Goal: Task Accomplishment & Management: Use online tool/utility

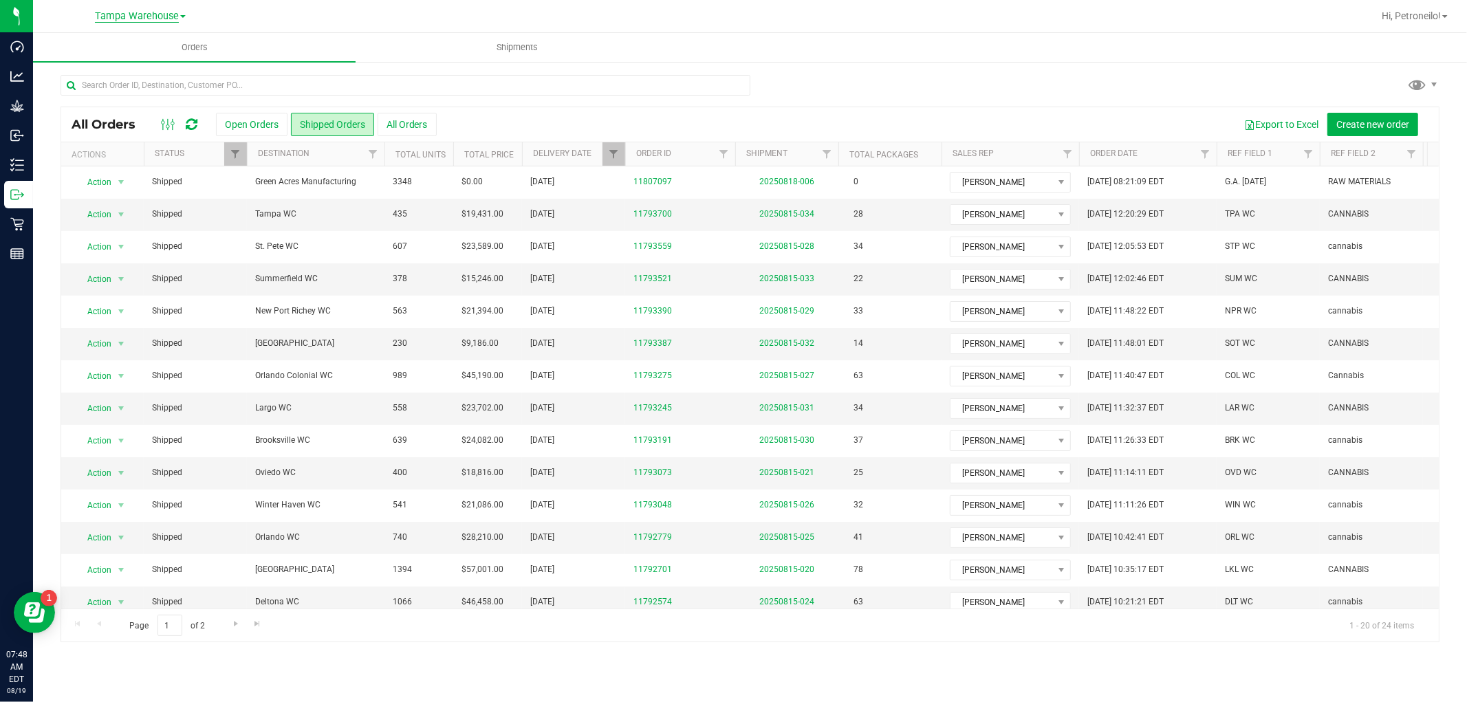
click at [125, 18] on span "Tampa Warehouse" at bounding box center [137, 16] width 84 height 12
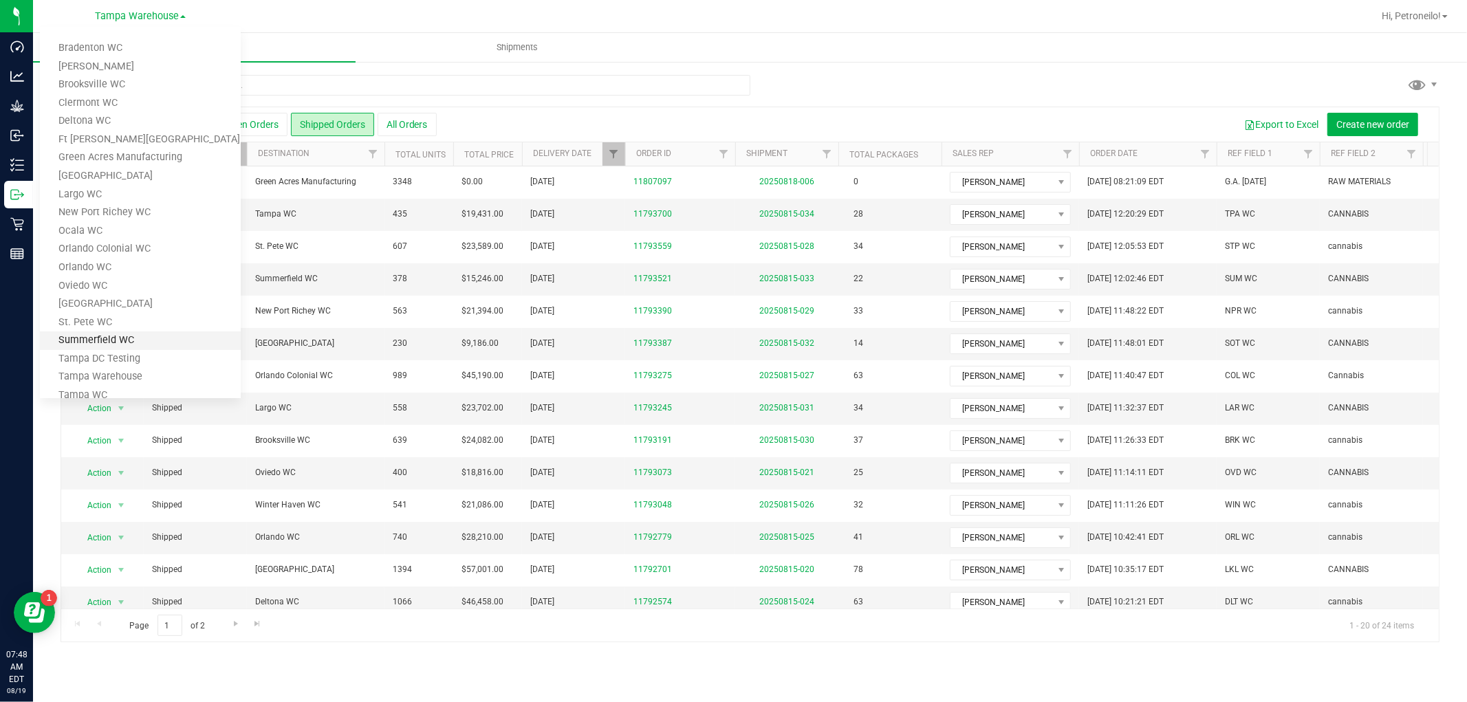
scroll to position [36, 0]
click at [112, 67] on link "Clermont WC" at bounding box center [140, 67] width 201 height 19
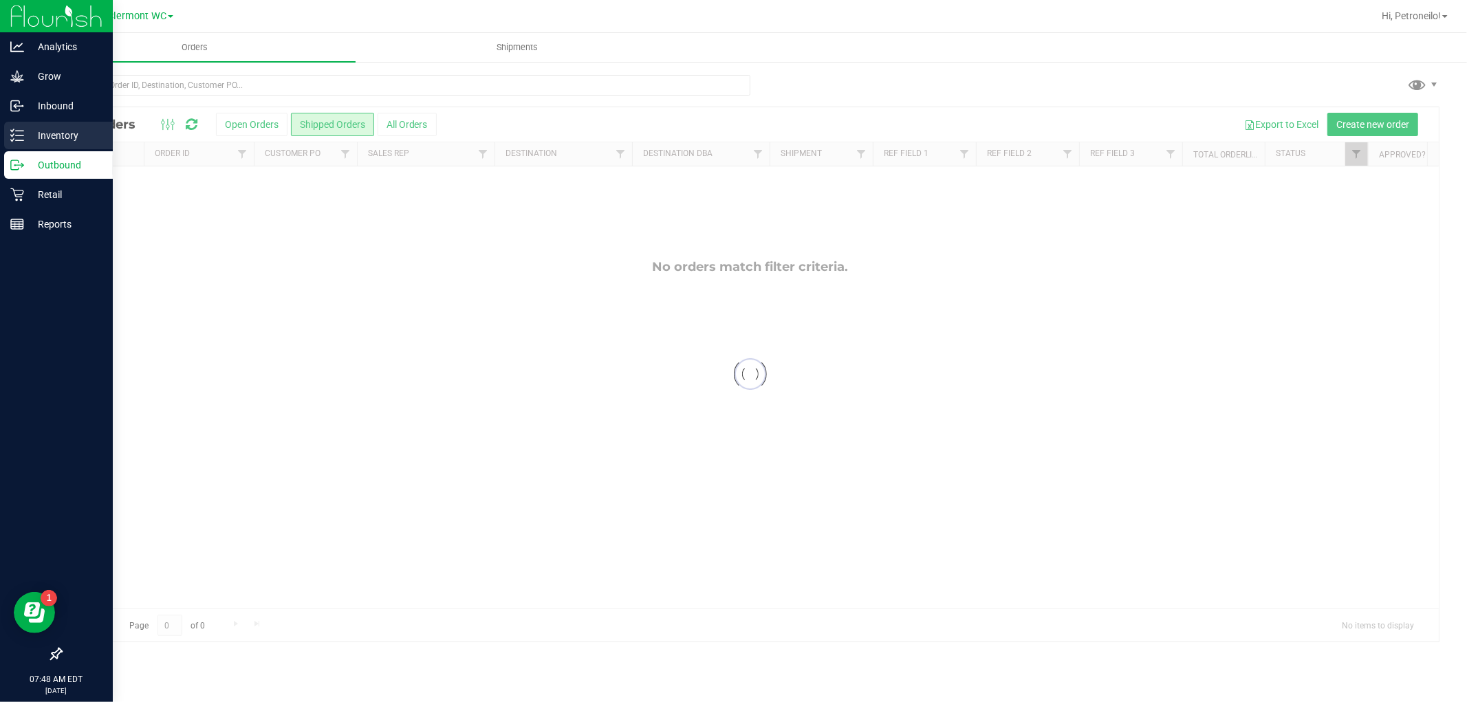
click at [38, 134] on p "Inventory" at bounding box center [65, 135] width 83 height 17
click at [28, 134] on p "Inventory" at bounding box center [65, 135] width 83 height 17
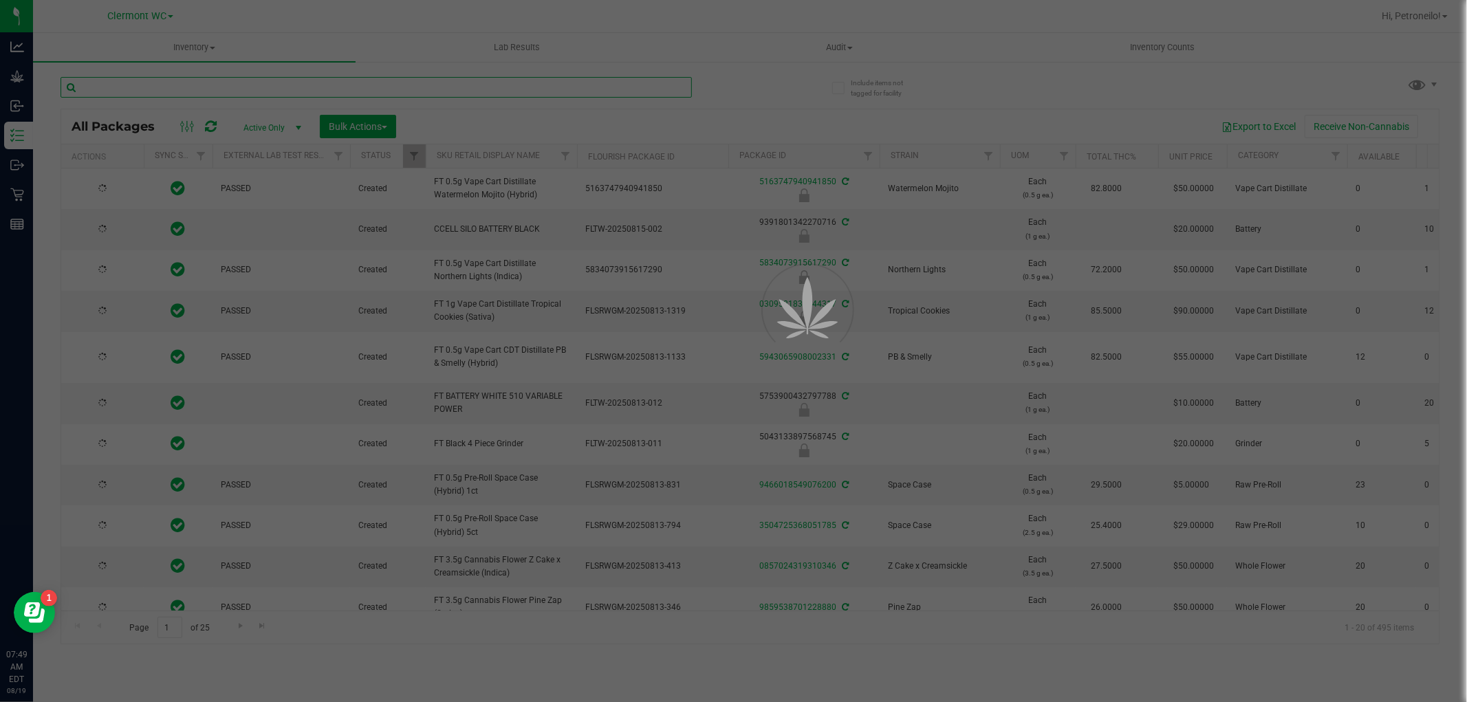
click at [243, 87] on input "text" at bounding box center [376, 87] width 631 height 21
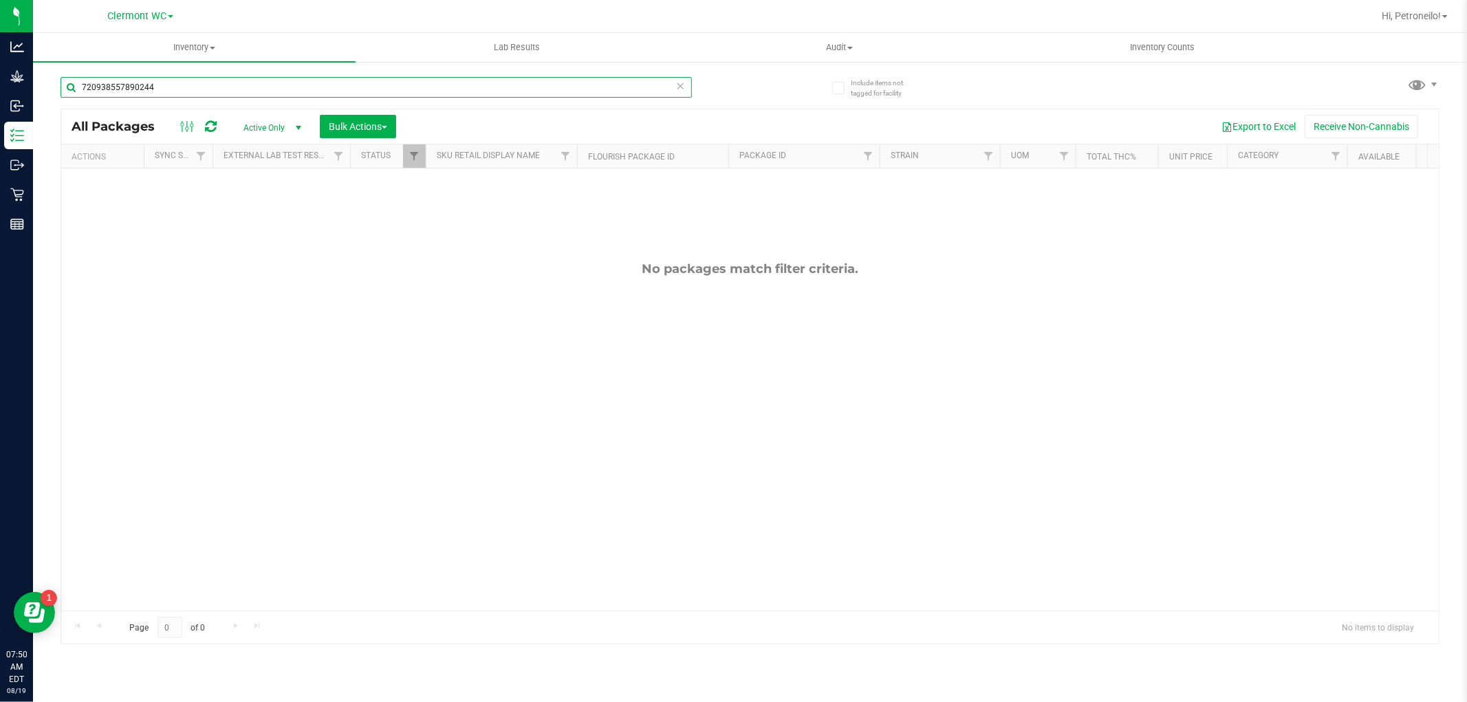
type input "720938557890244"
click at [404, 160] on link "Filter" at bounding box center [414, 155] width 23 height 23
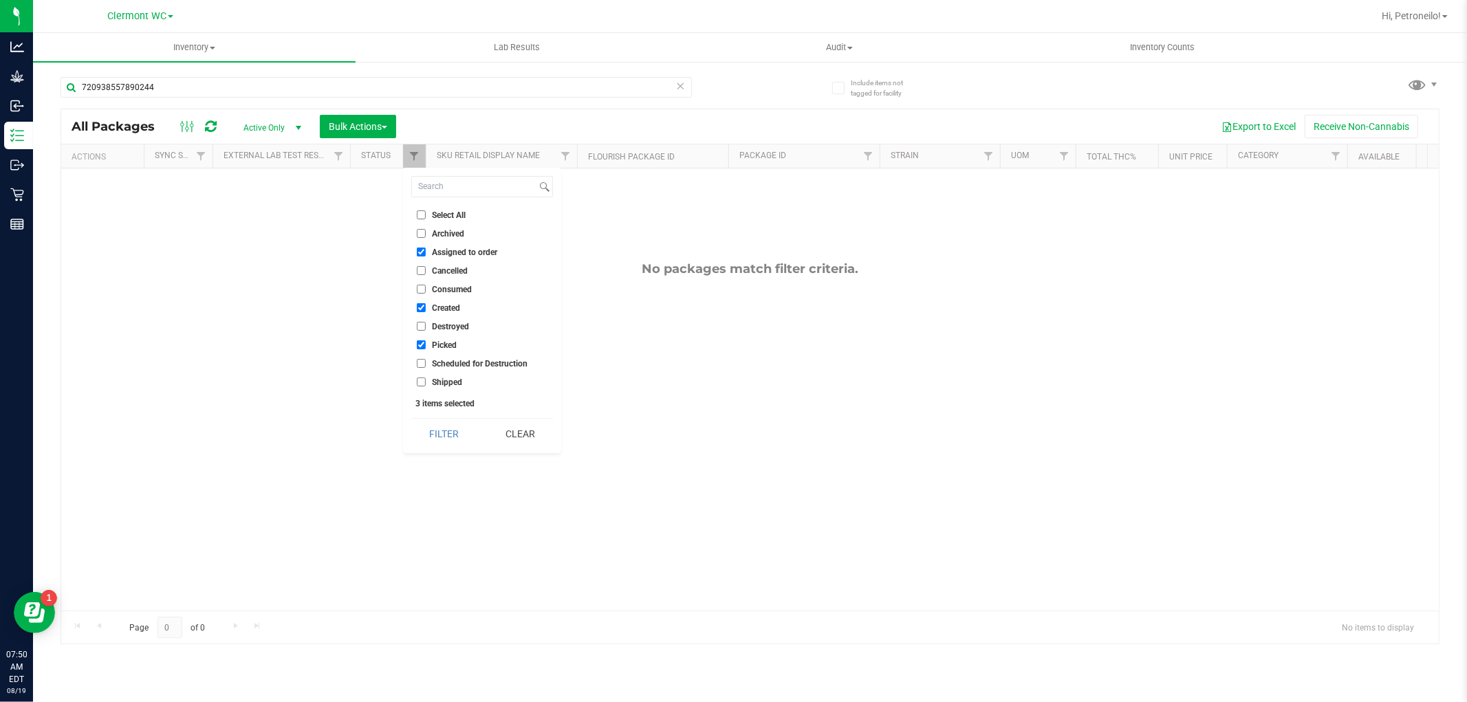
click at [420, 382] on input "Shipped" at bounding box center [421, 382] width 9 height 9
checkbox input "true"
click at [448, 208] on li "Select All" at bounding box center [482, 215] width 142 height 14
click at [448, 216] on span "Select All" at bounding box center [449, 215] width 34 height 8
click at [426, 216] on input "Select All" at bounding box center [421, 214] width 9 height 9
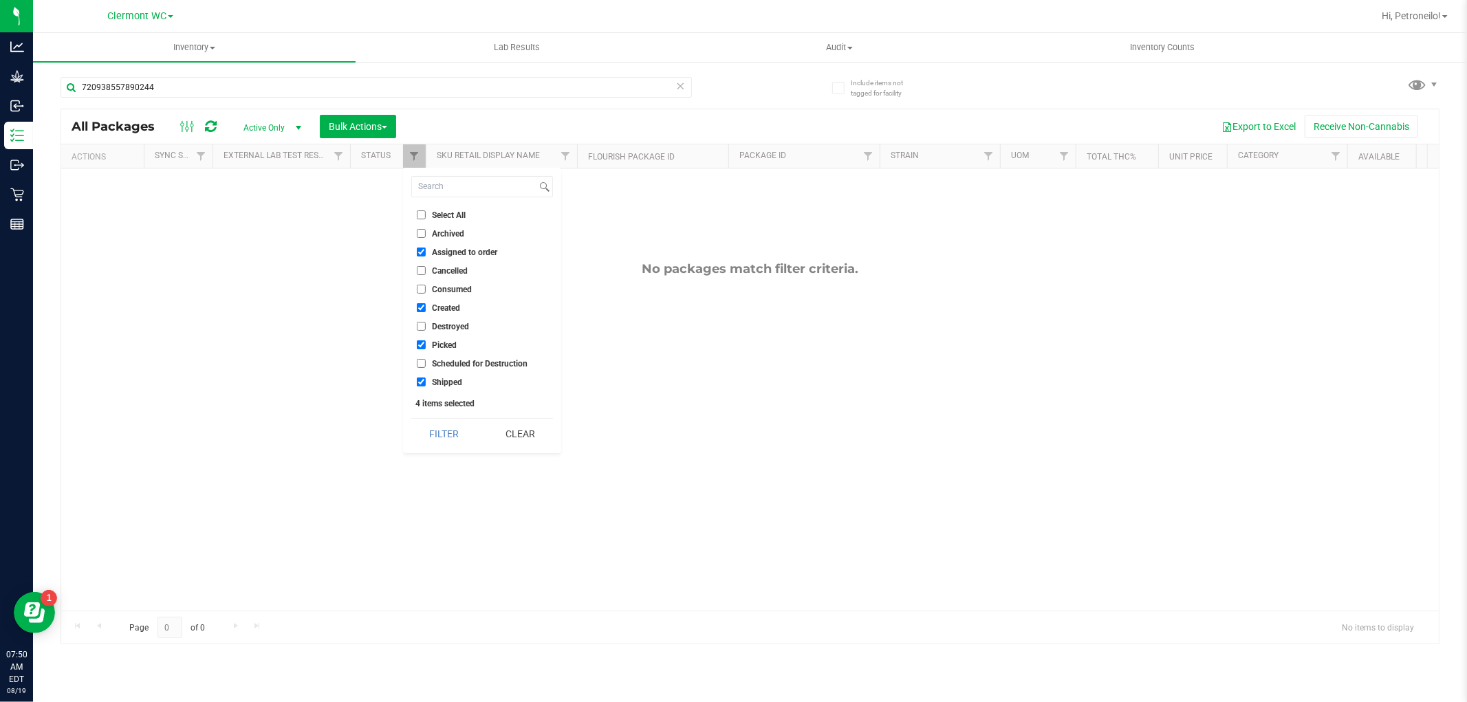
checkbox input "true"
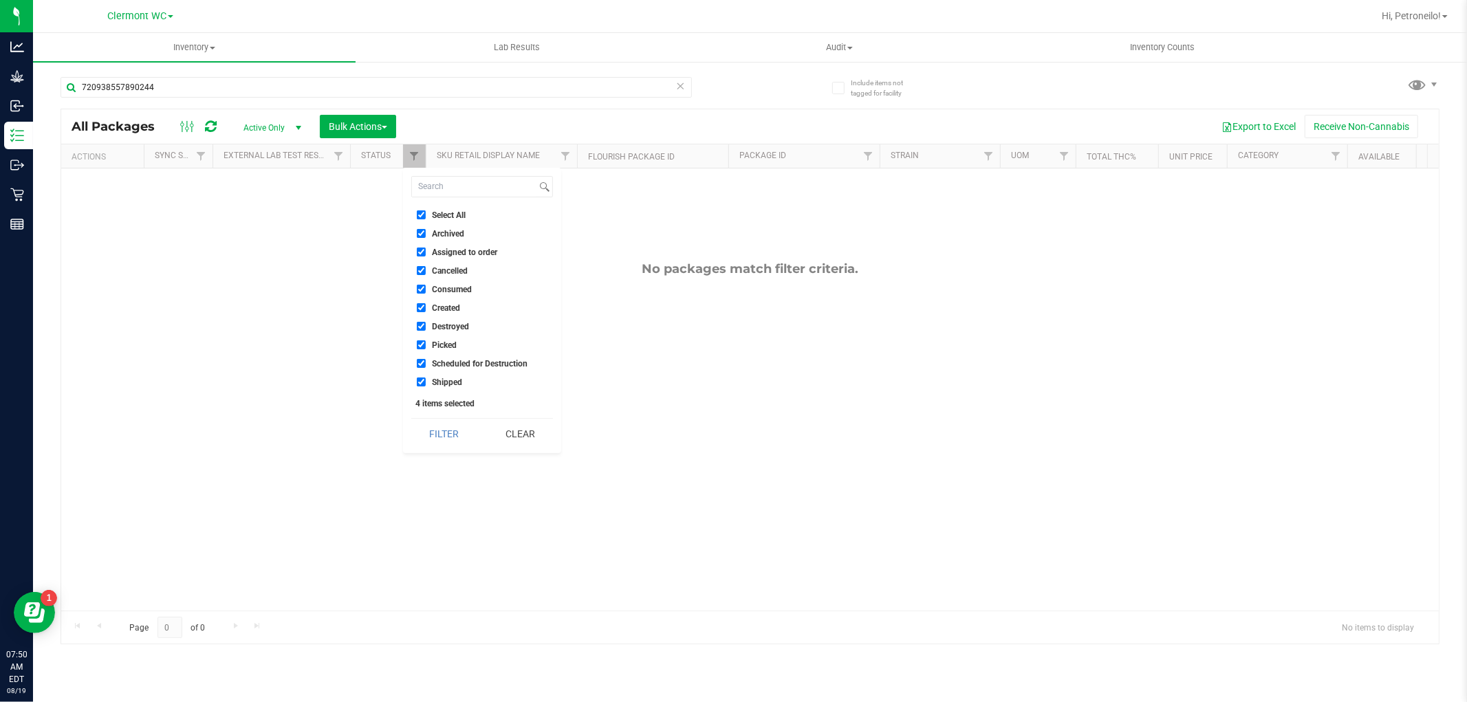
checkbox input "true"
click at [445, 434] on button "Filter" at bounding box center [444, 434] width 66 height 30
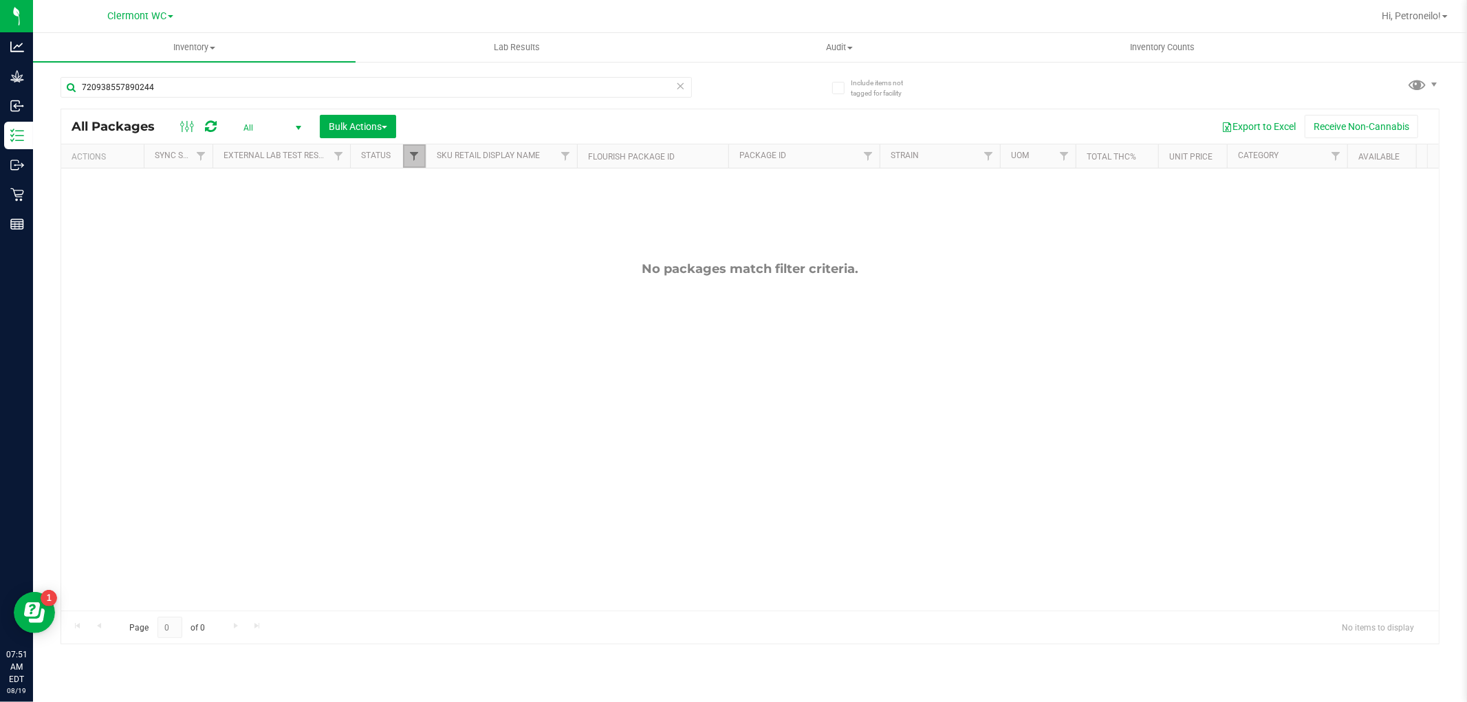
click at [416, 159] on span "Filter" at bounding box center [413, 156] width 11 height 11
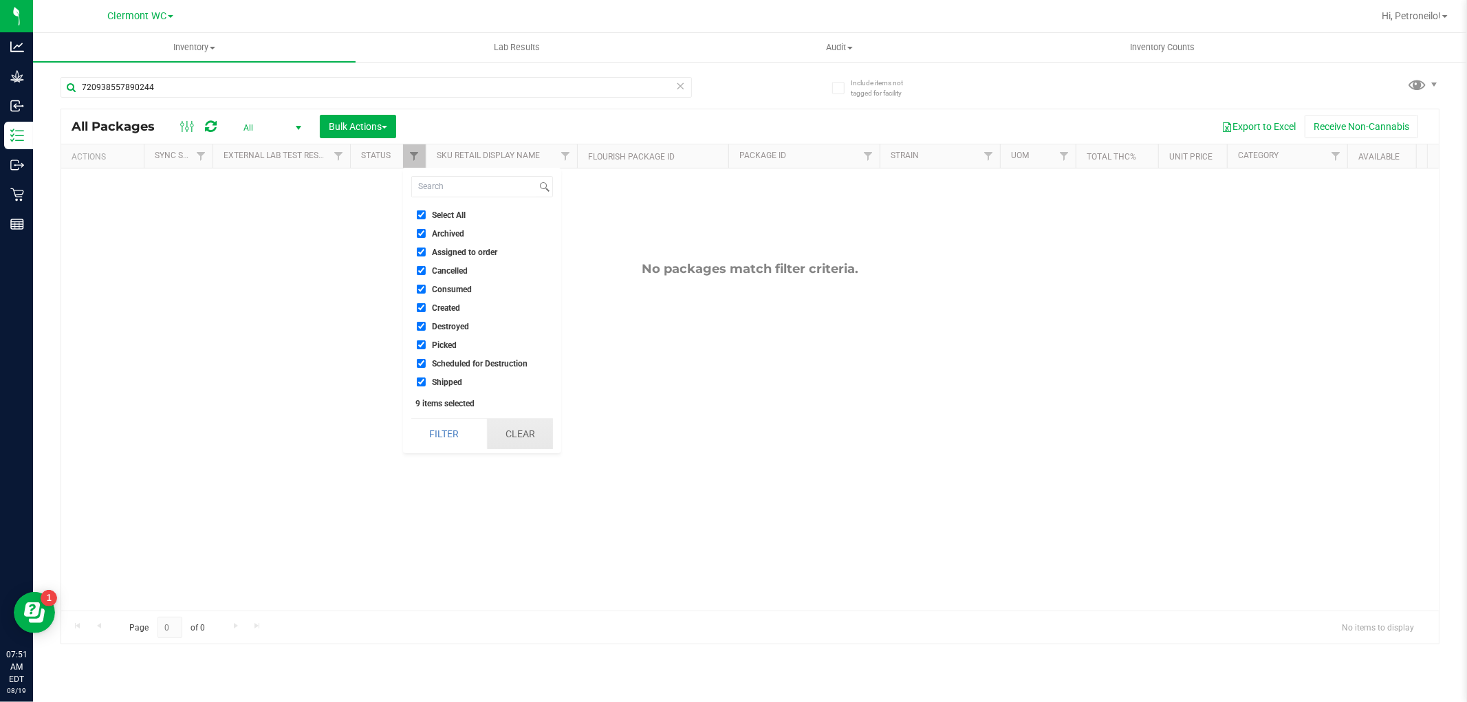
click at [513, 435] on button "Clear" at bounding box center [520, 434] width 66 height 30
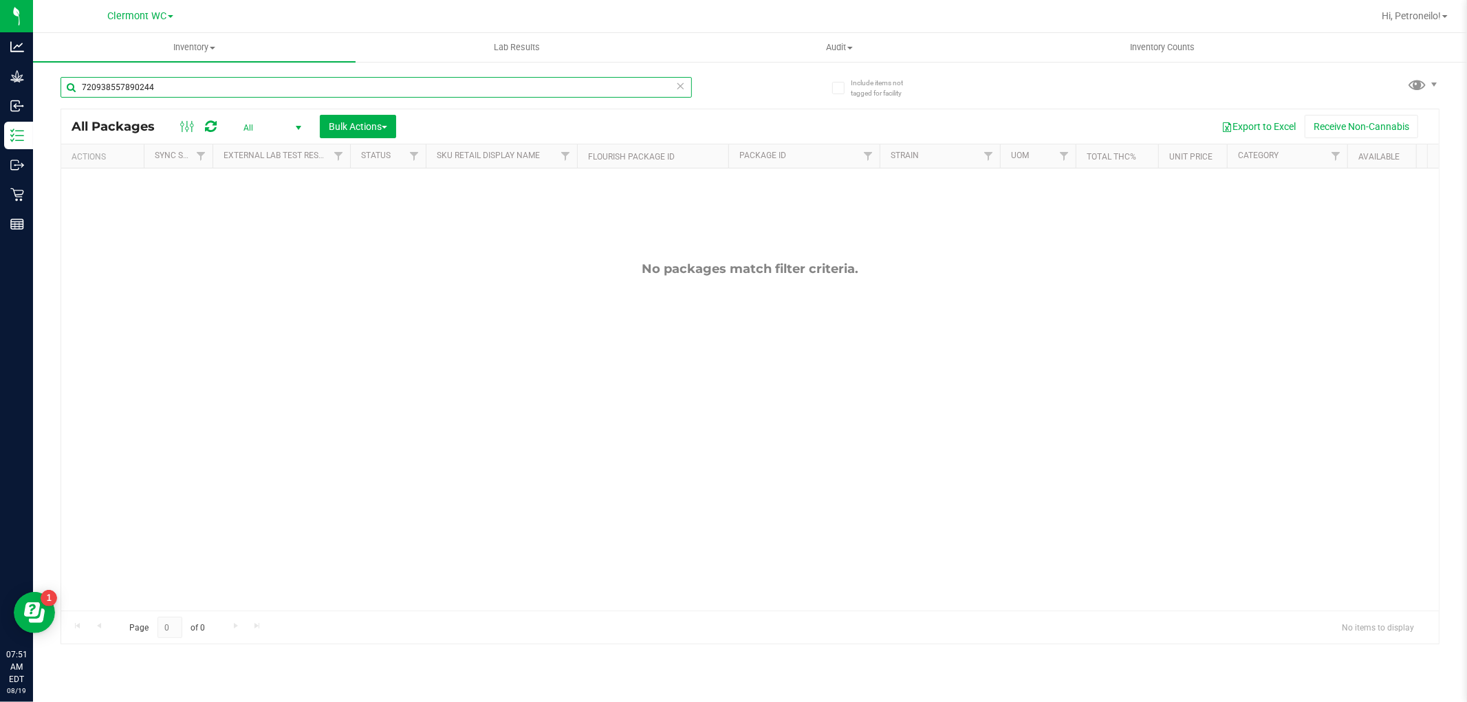
click at [129, 88] on input "720938557890244" at bounding box center [376, 87] width 631 height 21
click at [237, 87] on input "7209385578790244" at bounding box center [376, 87] width 631 height 21
click at [229, 94] on input "3305545677932714" at bounding box center [376, 87] width 631 height 21
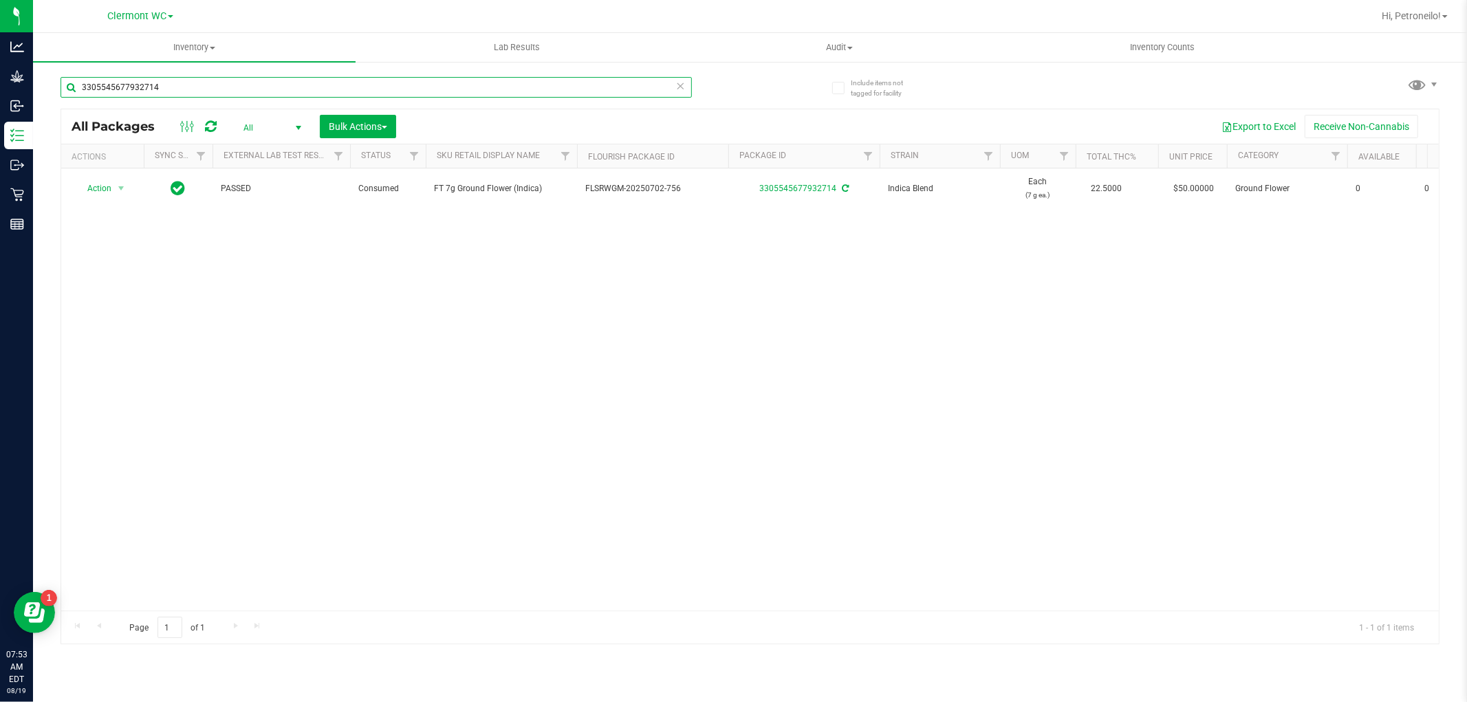
click at [229, 94] on input "3305545677932714" at bounding box center [376, 87] width 631 height 21
type input "5756335284"
click at [126, 10] on span "Clermont WC" at bounding box center [136, 16] width 59 height 12
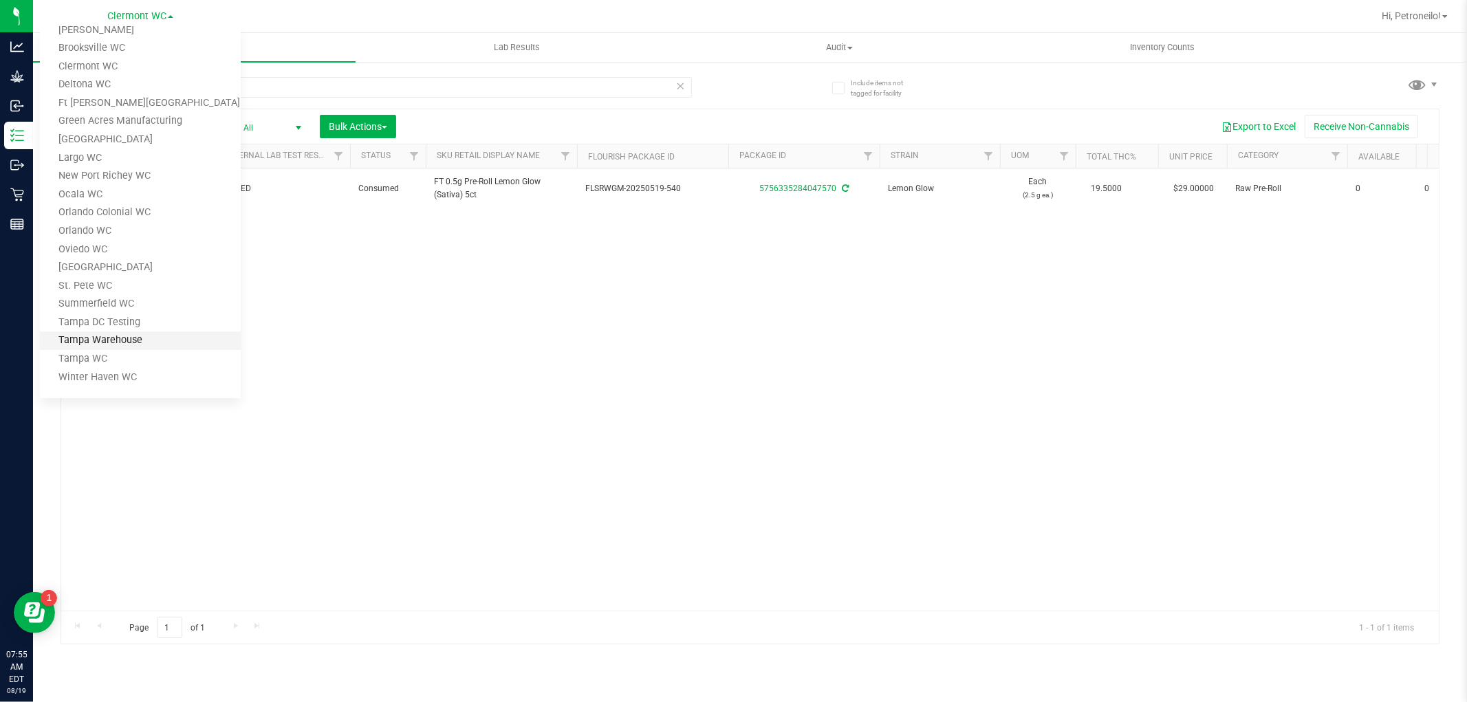
click at [102, 332] on link "Tampa Warehouse" at bounding box center [140, 340] width 201 height 19
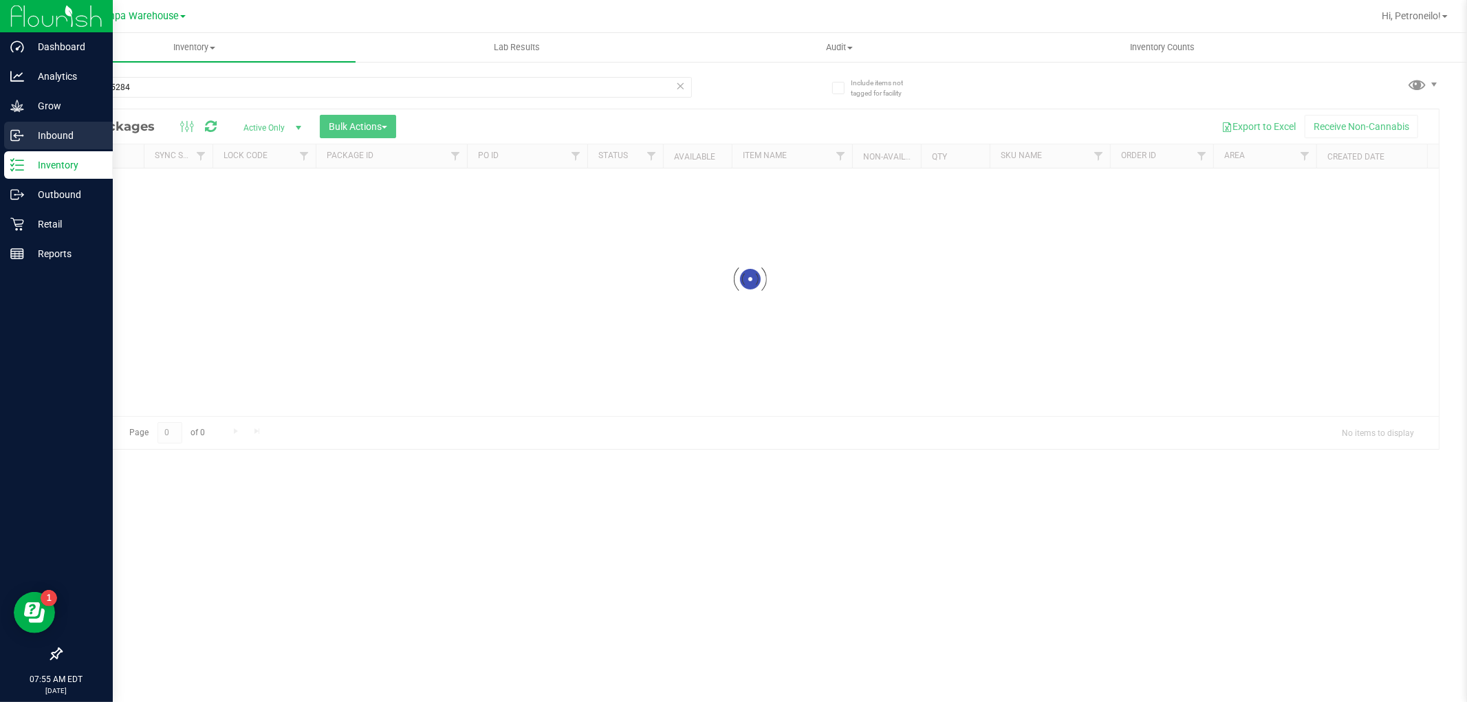
click at [18, 132] on icon at bounding box center [17, 136] width 14 height 14
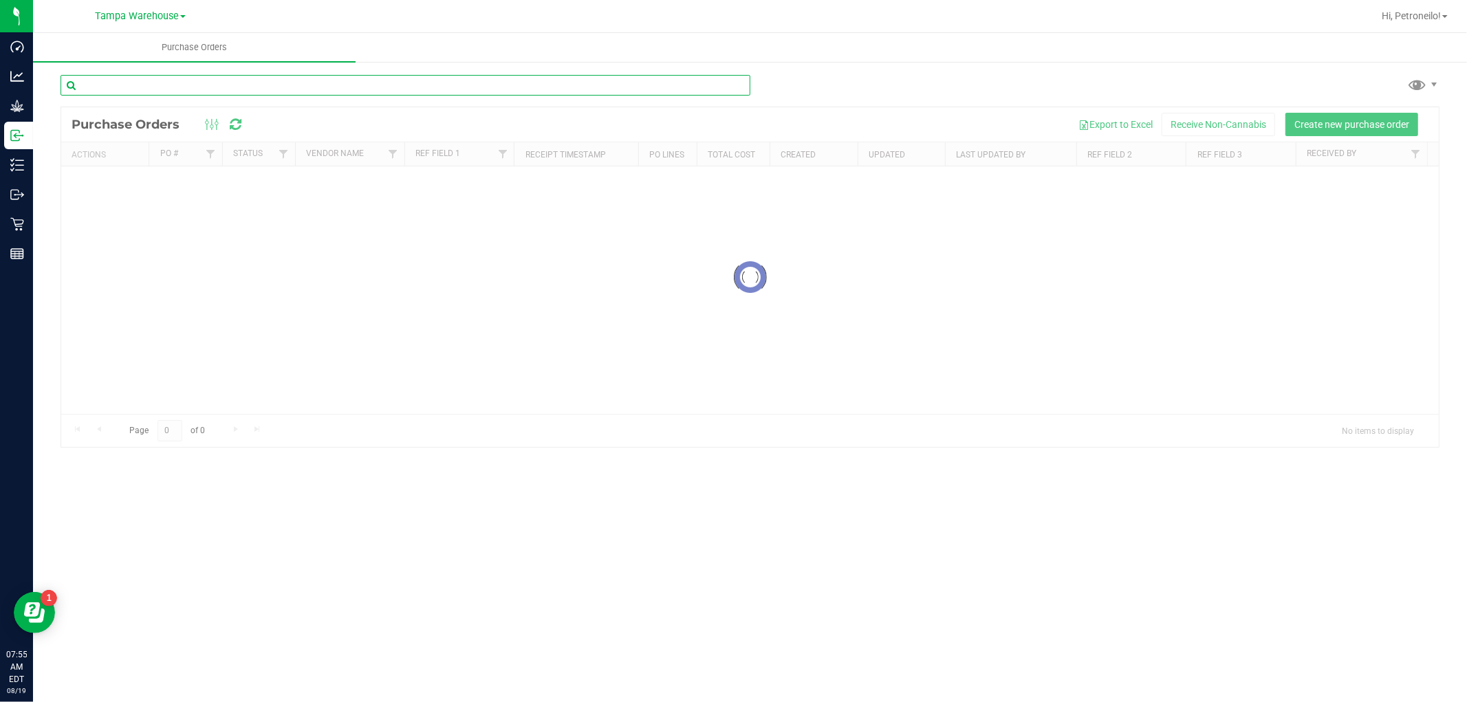
click at [223, 85] on input "text" at bounding box center [406, 85] width 690 height 21
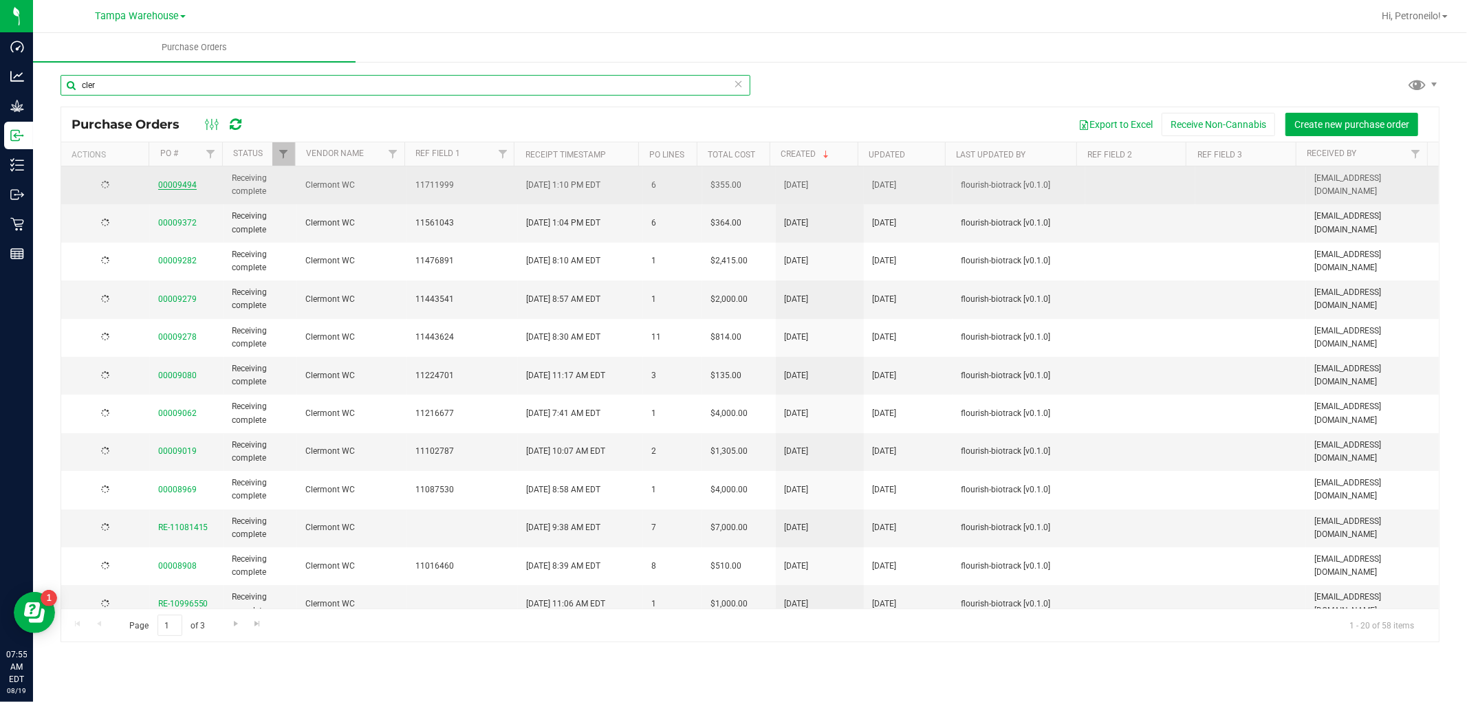
type input "cler"
click at [186, 182] on link "00009494" at bounding box center [177, 185] width 39 height 10
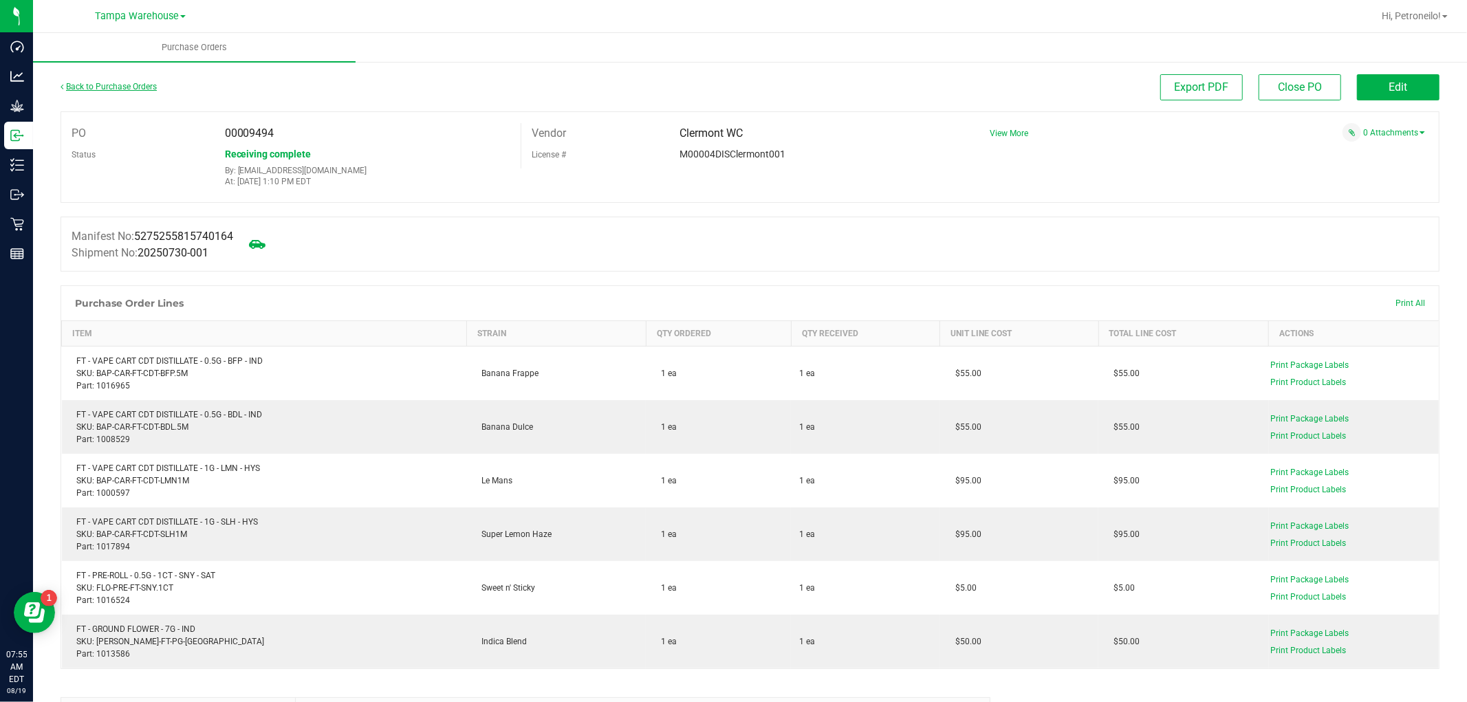
click at [120, 82] on link "Back to Purchase Orders" at bounding box center [109, 87] width 96 height 10
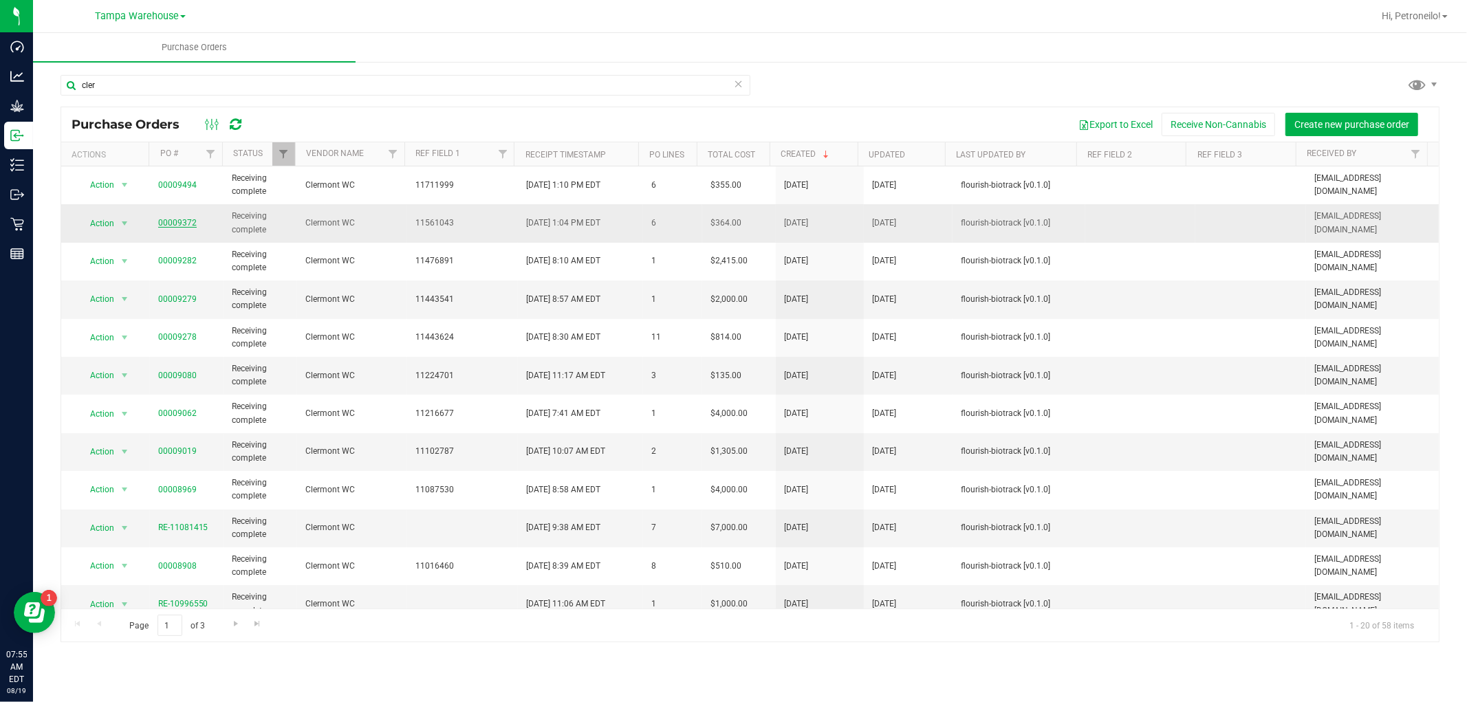
click at [179, 221] on link "00009372" at bounding box center [177, 223] width 39 height 10
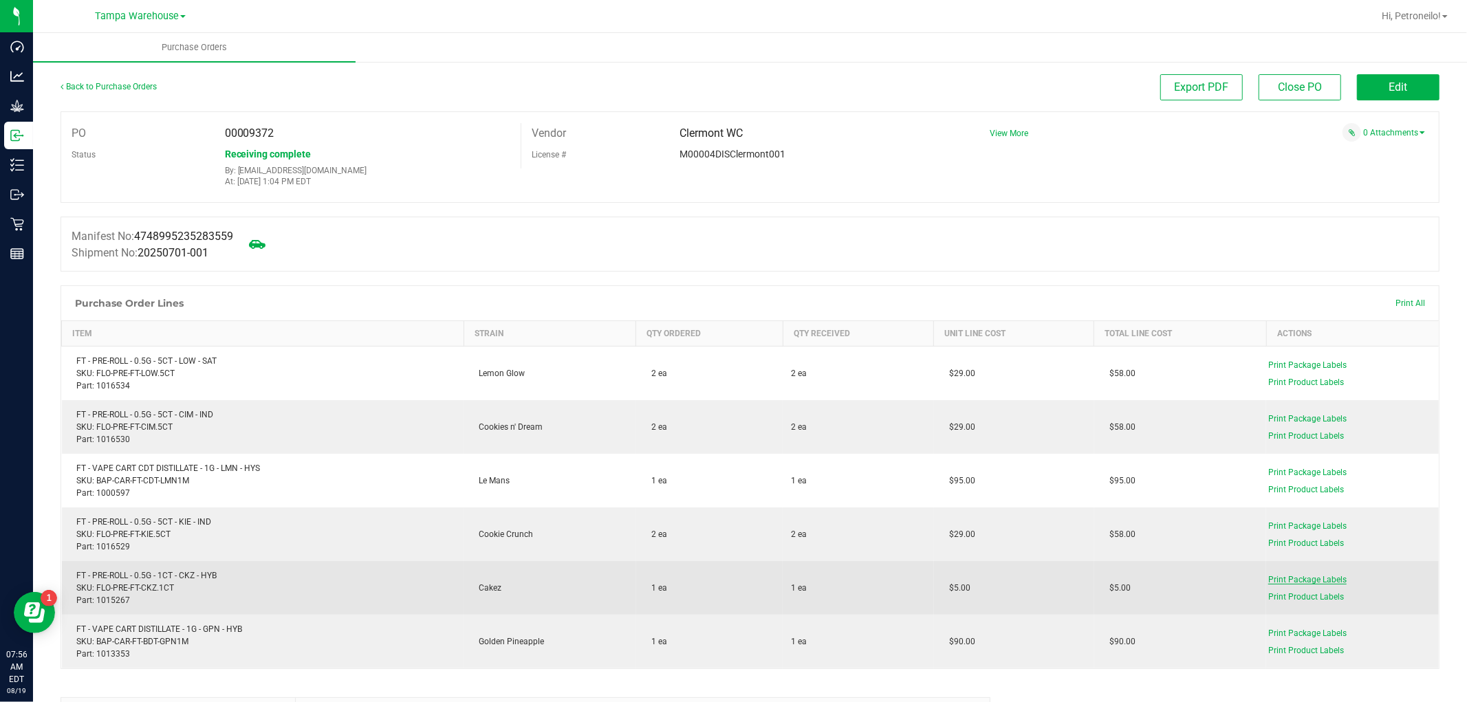
click at [1269, 576] on span "Print Package Labels" at bounding box center [1307, 580] width 78 height 10
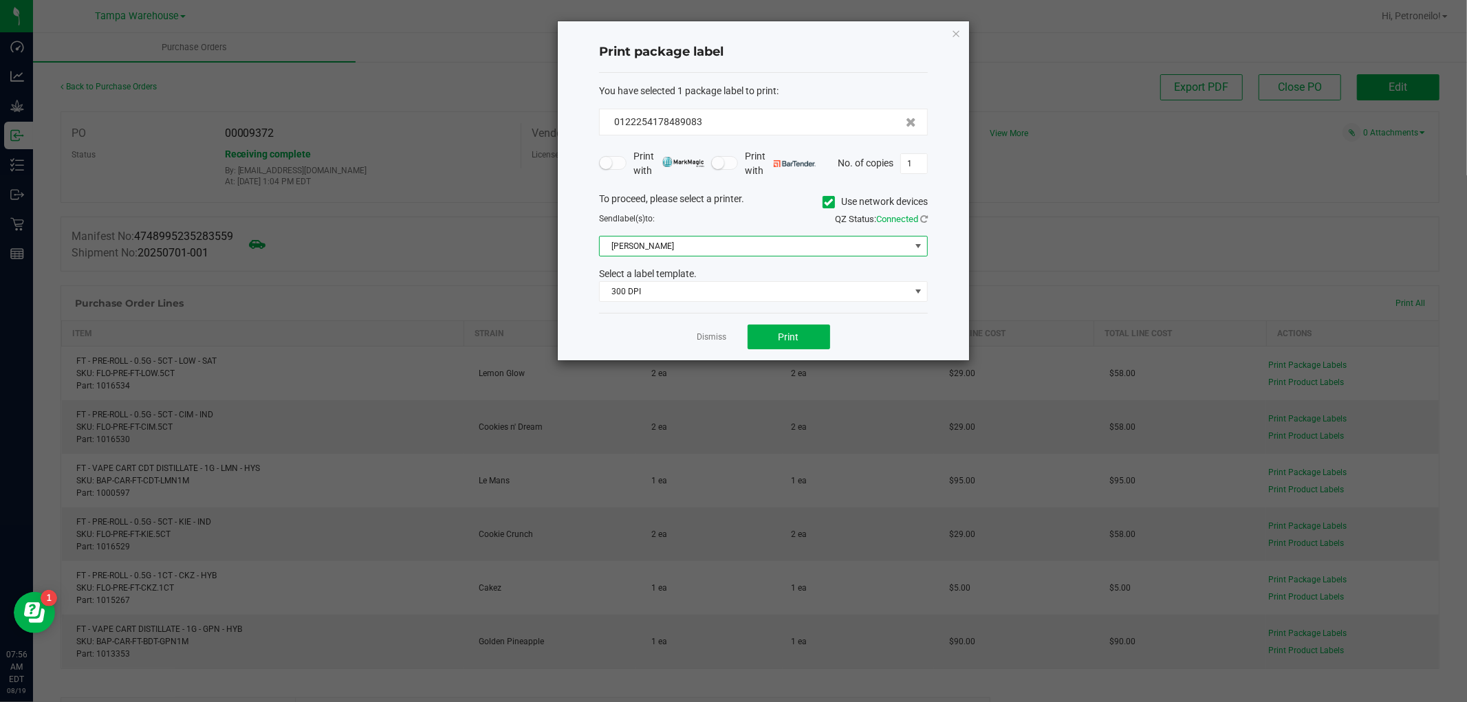
click at [919, 248] on span at bounding box center [917, 246] width 11 height 11
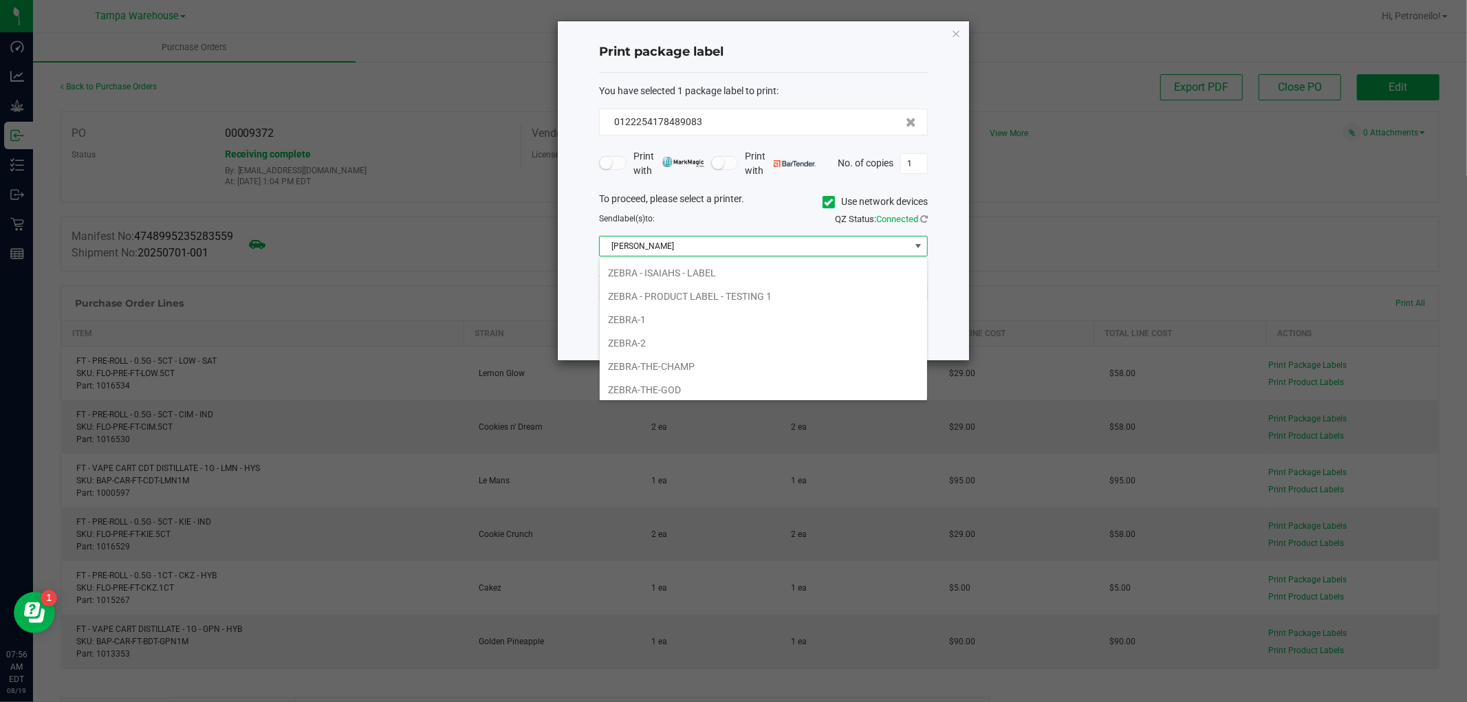
scroll to position [115, 0]
click at [747, 324] on li "ZEBRA - PRODUCT LABEL - TESTING 1" at bounding box center [763, 320] width 327 height 23
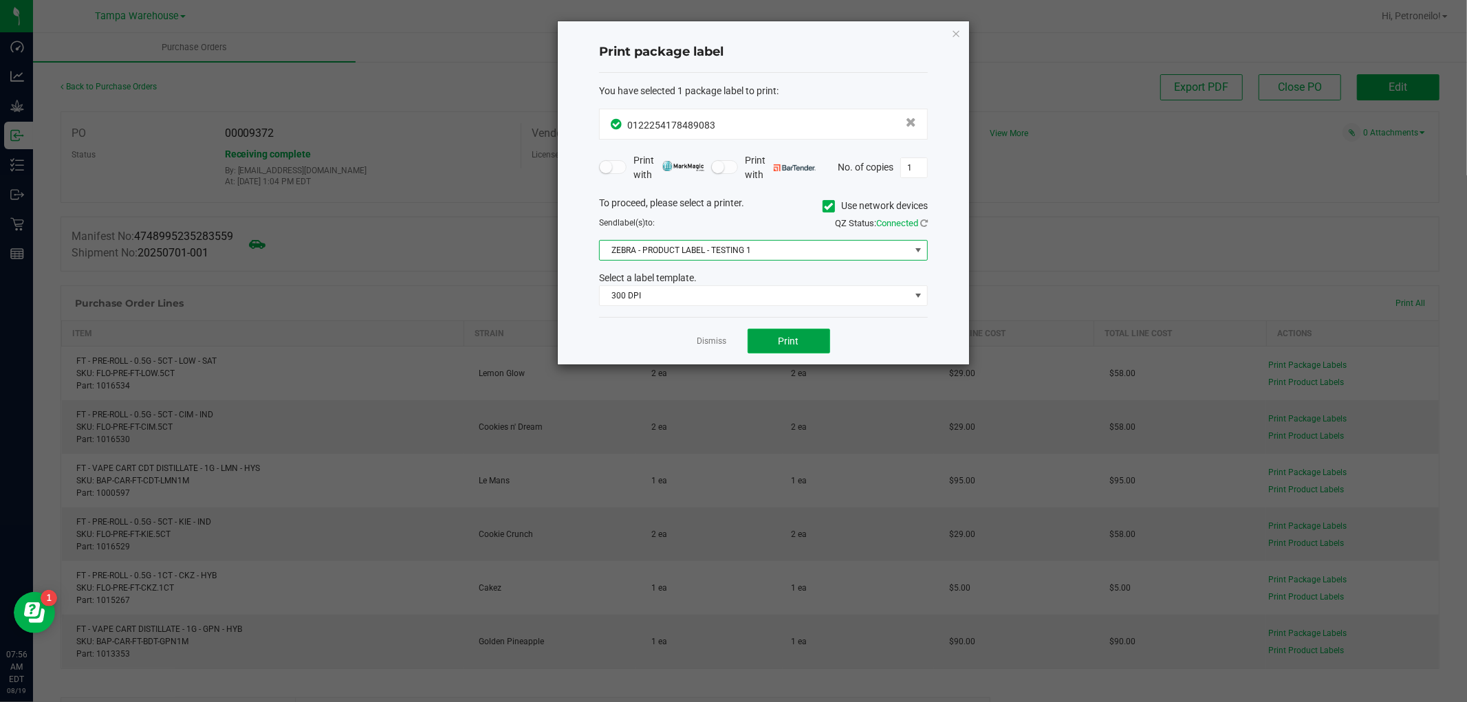
click at [785, 338] on span "Print" at bounding box center [788, 341] width 21 height 11
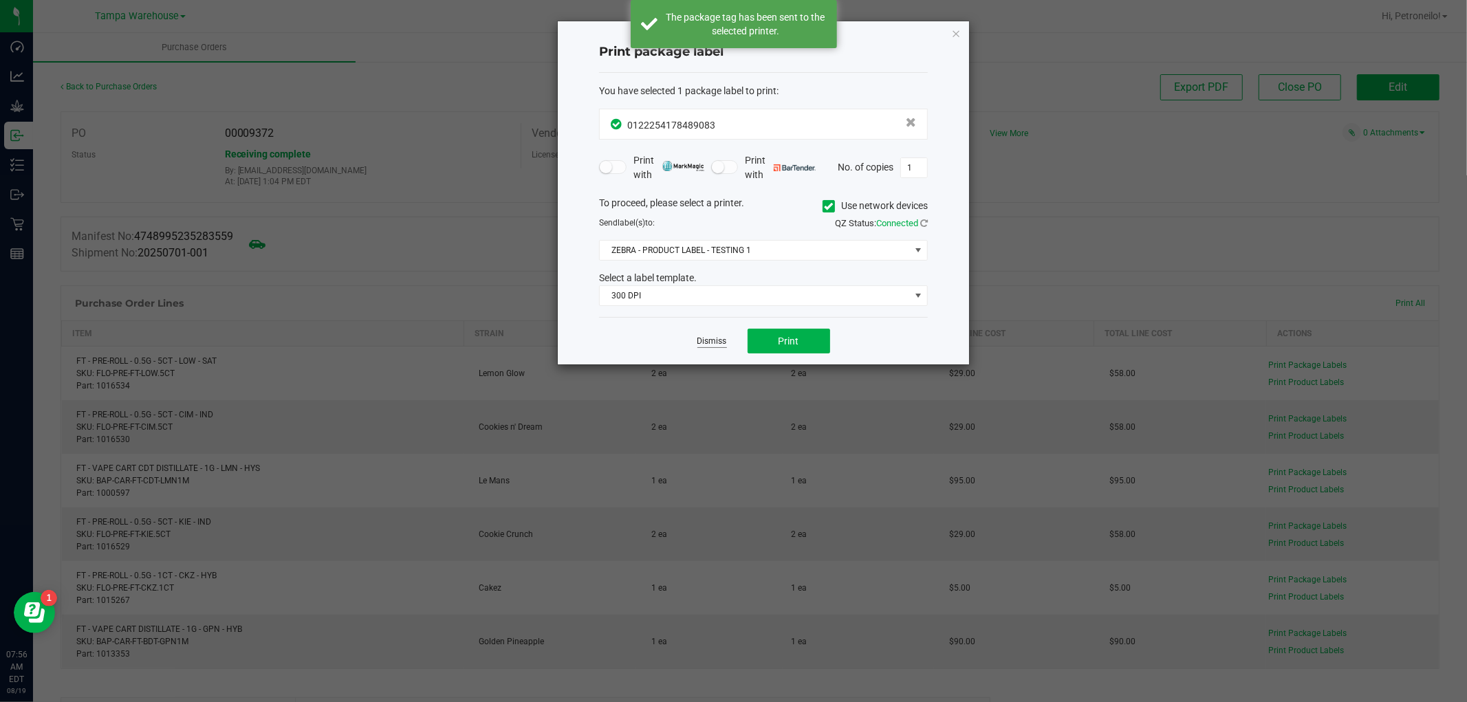
click at [707, 336] on link "Dismiss" at bounding box center [712, 342] width 30 height 12
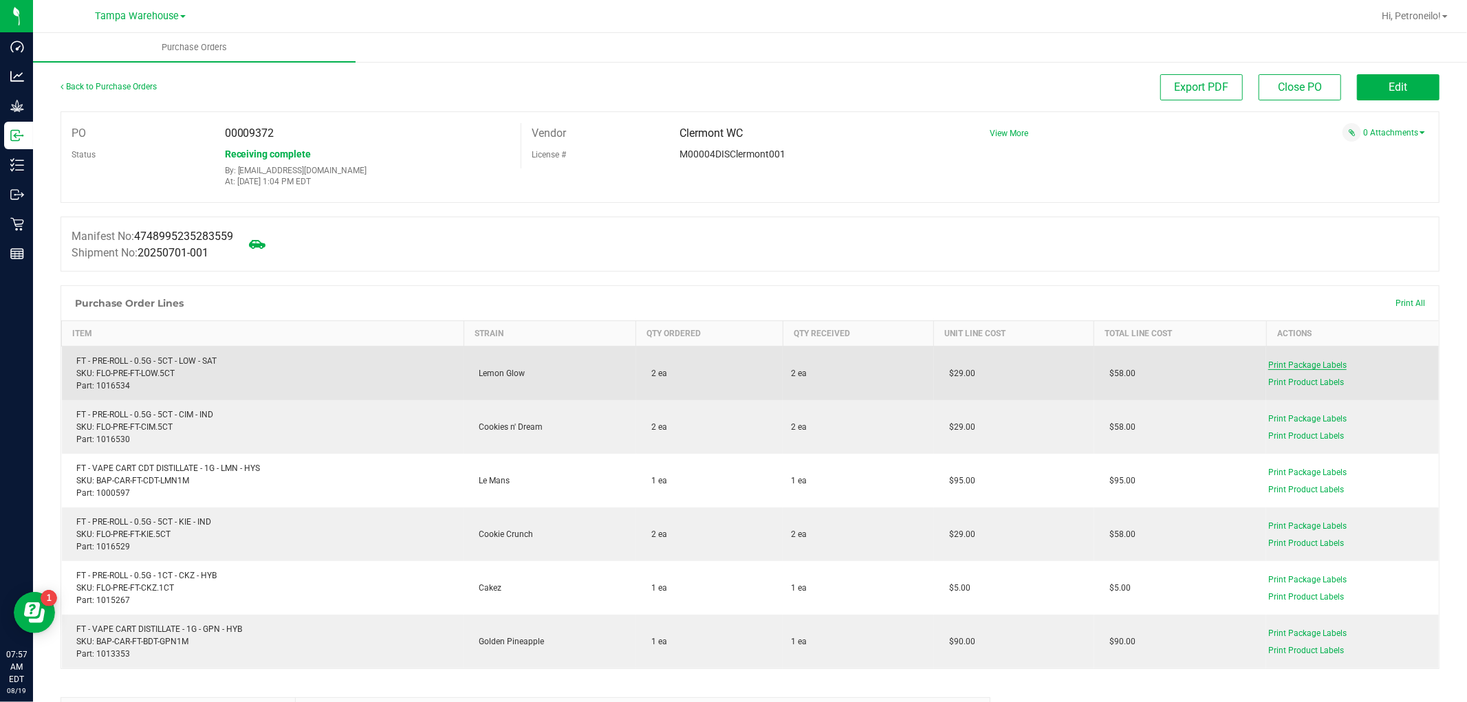
click at [1298, 364] on span "Print Package Labels" at bounding box center [1307, 365] width 78 height 10
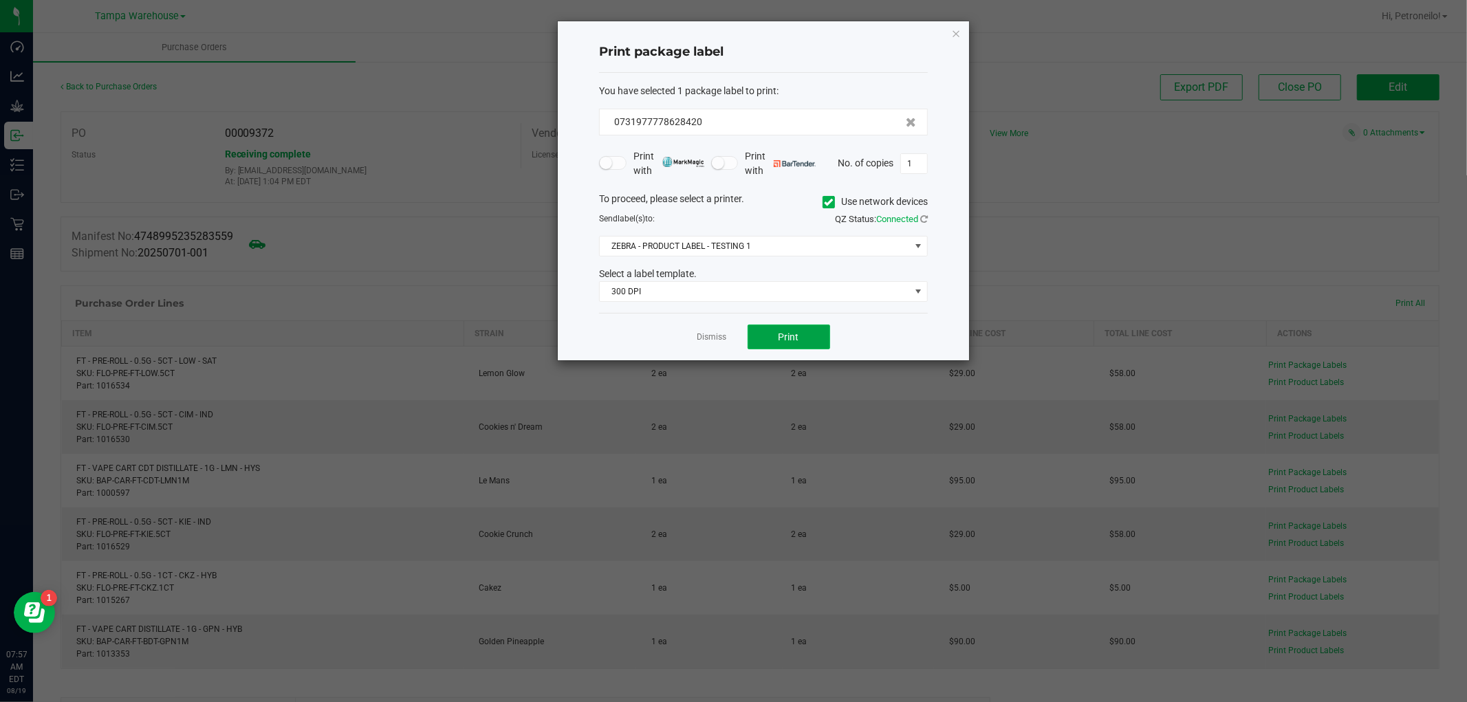
click at [777, 331] on button "Print" at bounding box center [788, 337] width 83 height 25
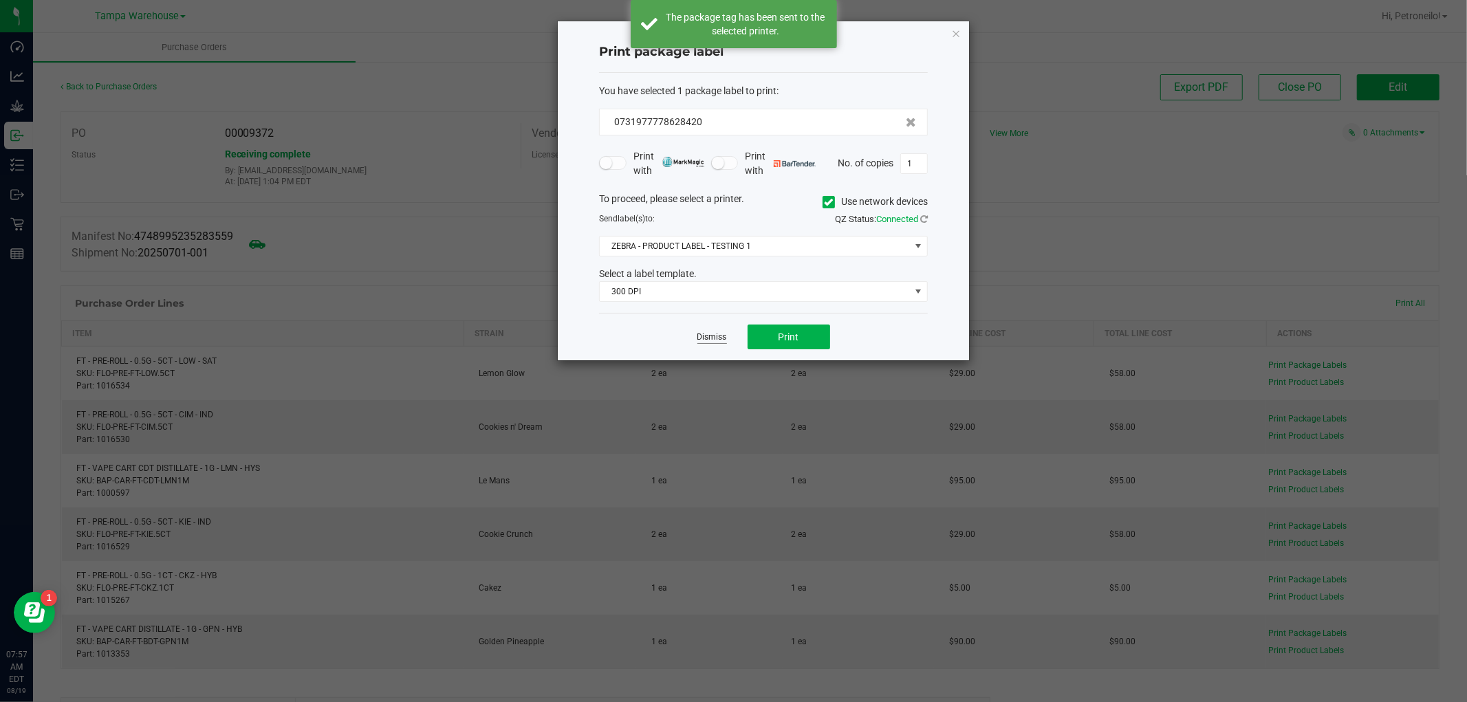
click at [702, 335] on link "Dismiss" at bounding box center [712, 337] width 30 height 12
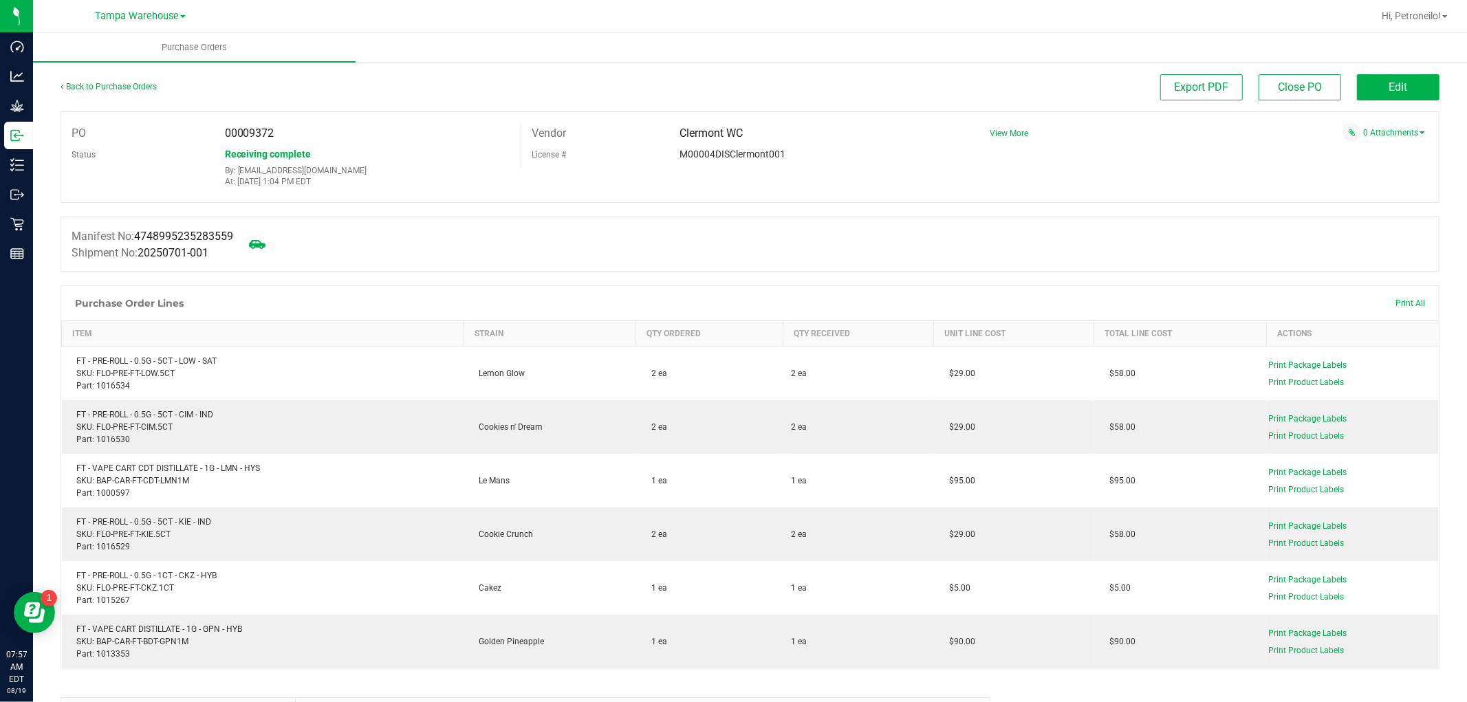
click at [1392, 100] on div "Edit" at bounding box center [1398, 87] width 83 height 26
click at [1392, 93] on span "Edit" at bounding box center [1398, 86] width 19 height 13
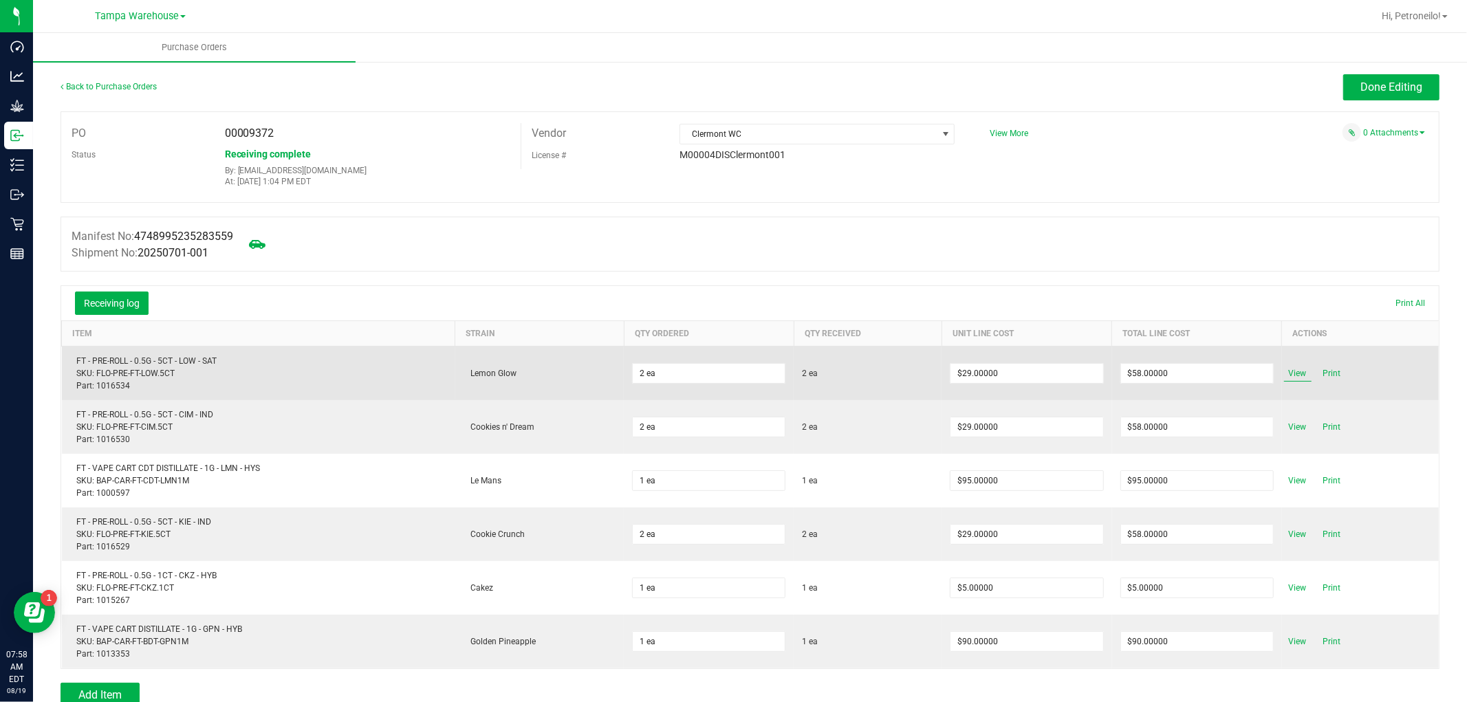
click at [1288, 377] on span "View" at bounding box center [1298, 373] width 28 height 17
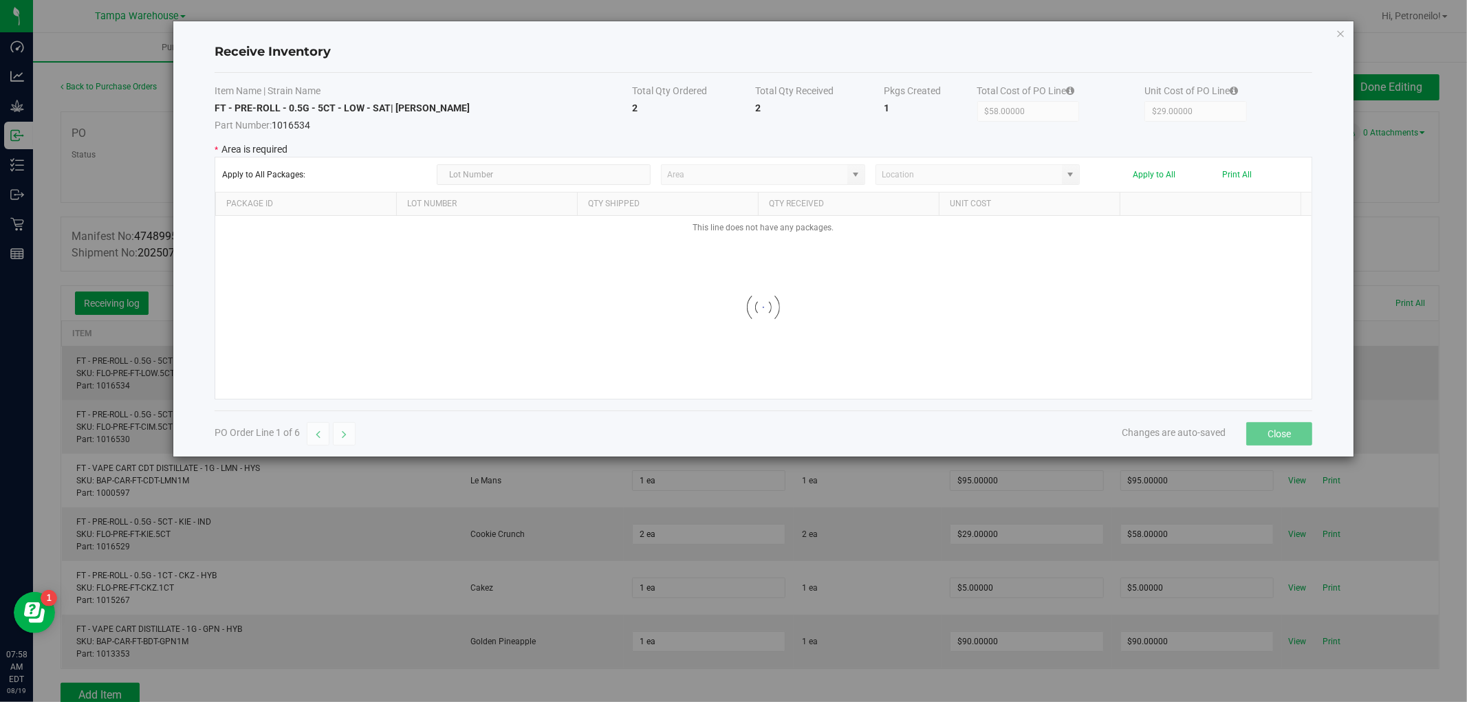
type input "State Pantry 1"
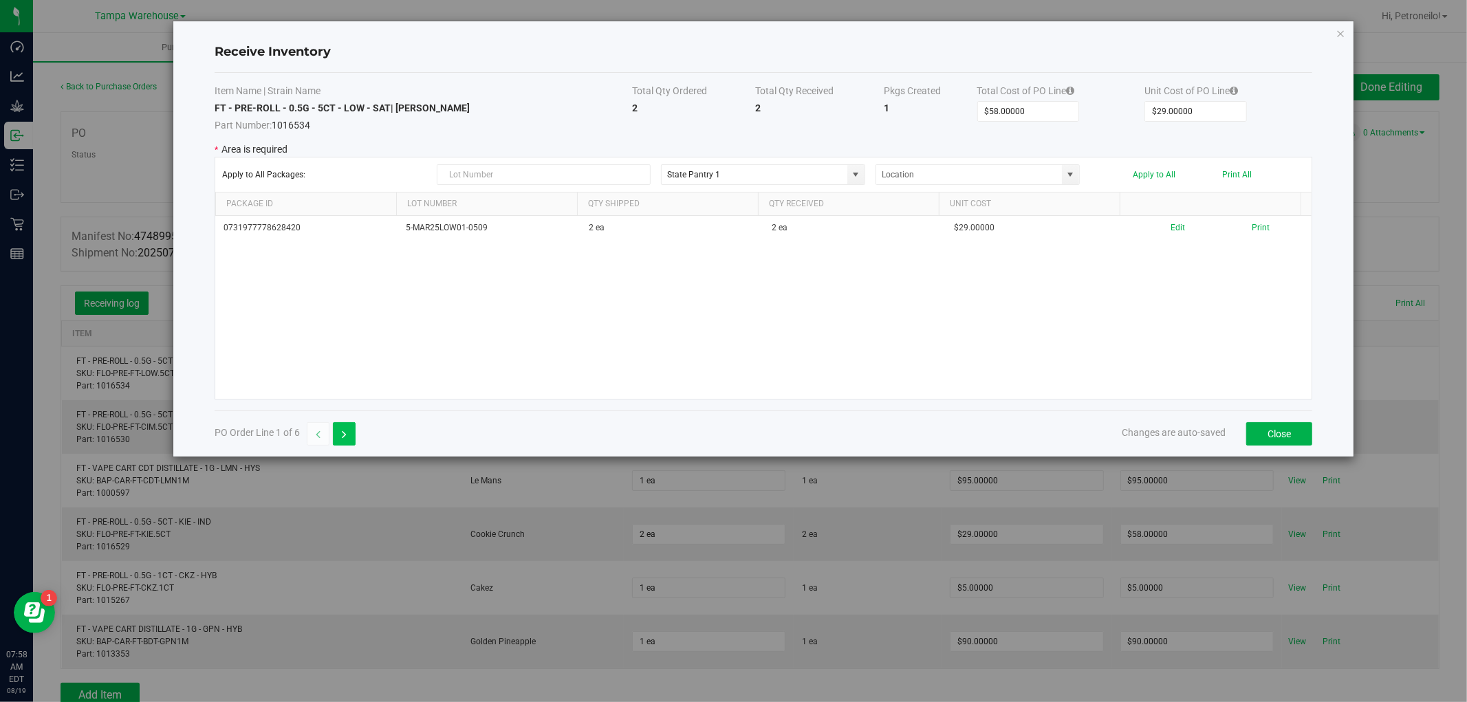
click at [351, 430] on button "button" at bounding box center [344, 433] width 23 height 23
click at [348, 424] on button "button" at bounding box center [344, 433] width 23 height 23
type input "$95.00000"
click at [348, 424] on button "button" at bounding box center [344, 433] width 23 height 23
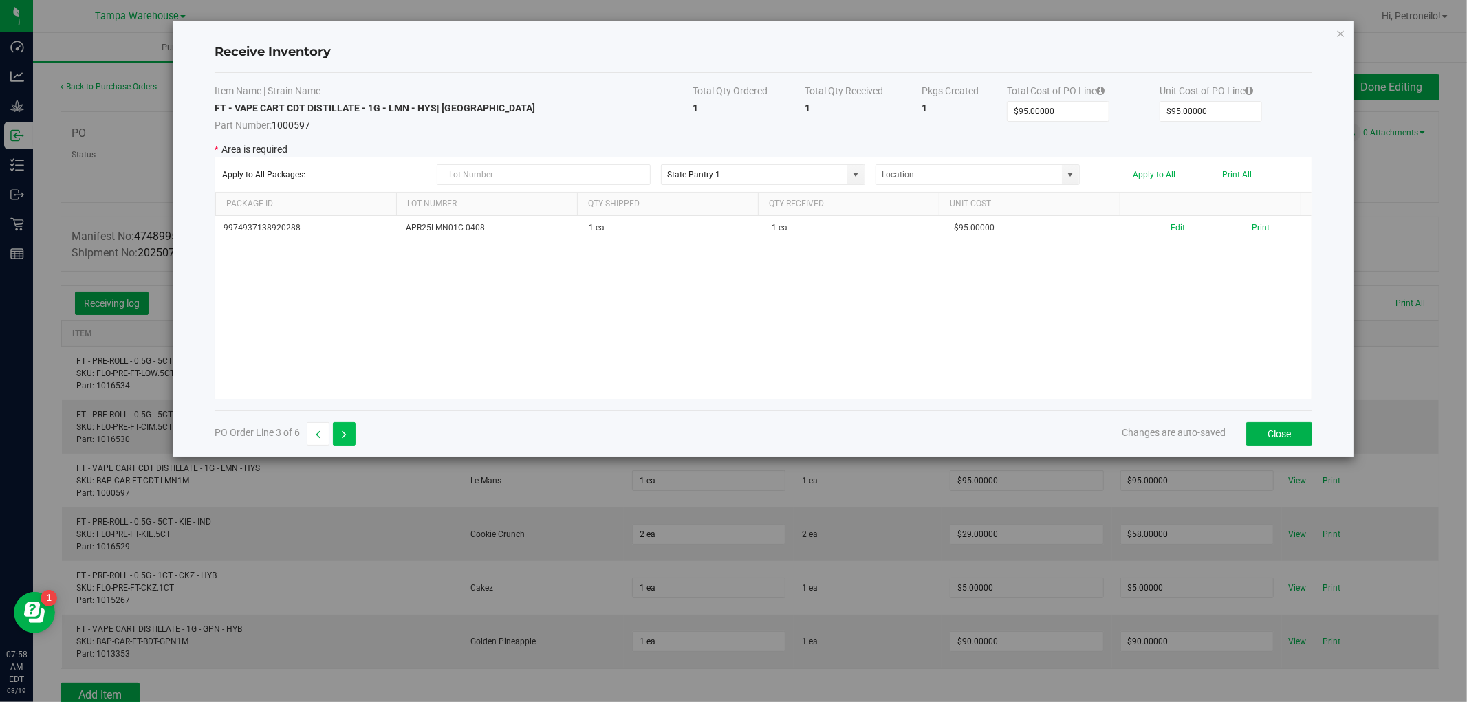
type input "$58.00000"
type input "$29.00000"
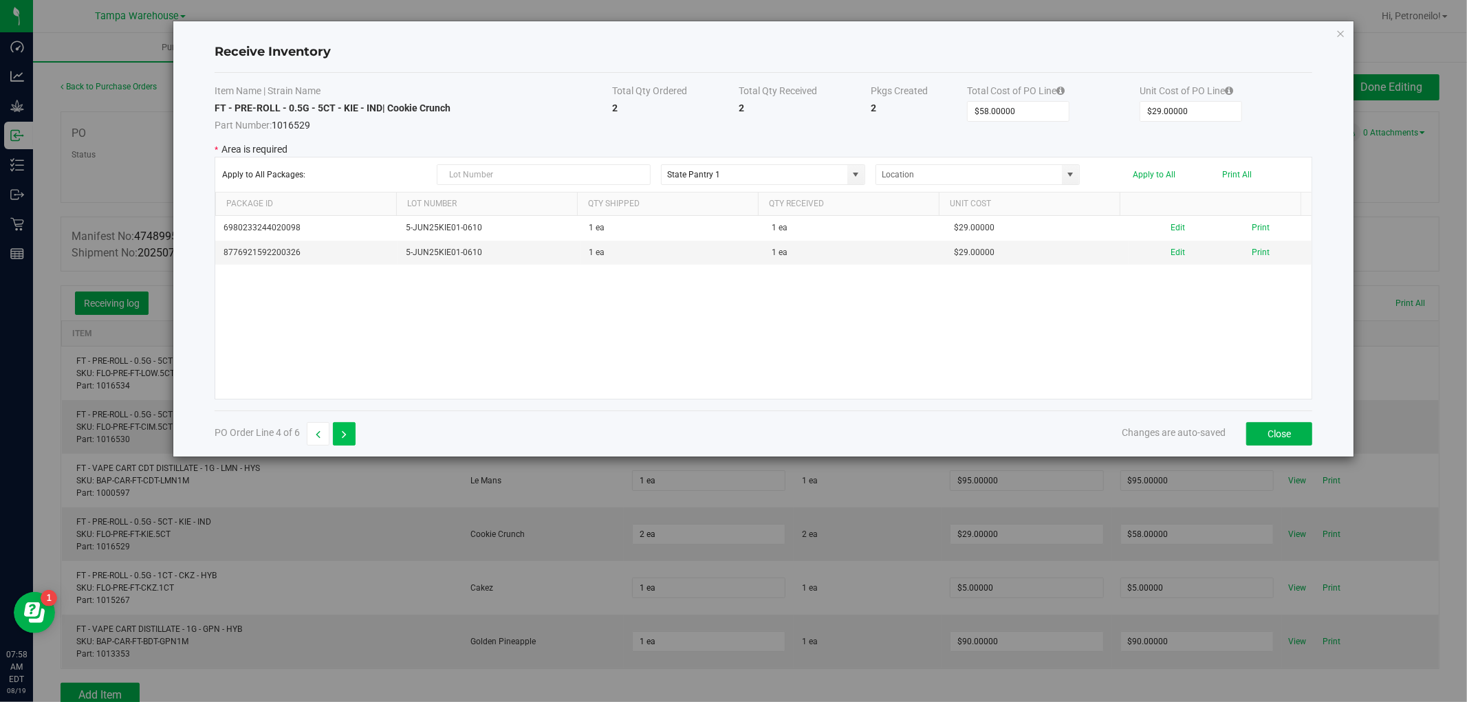
click at [348, 424] on button "button" at bounding box center [344, 433] width 23 height 23
type input "$5.00000"
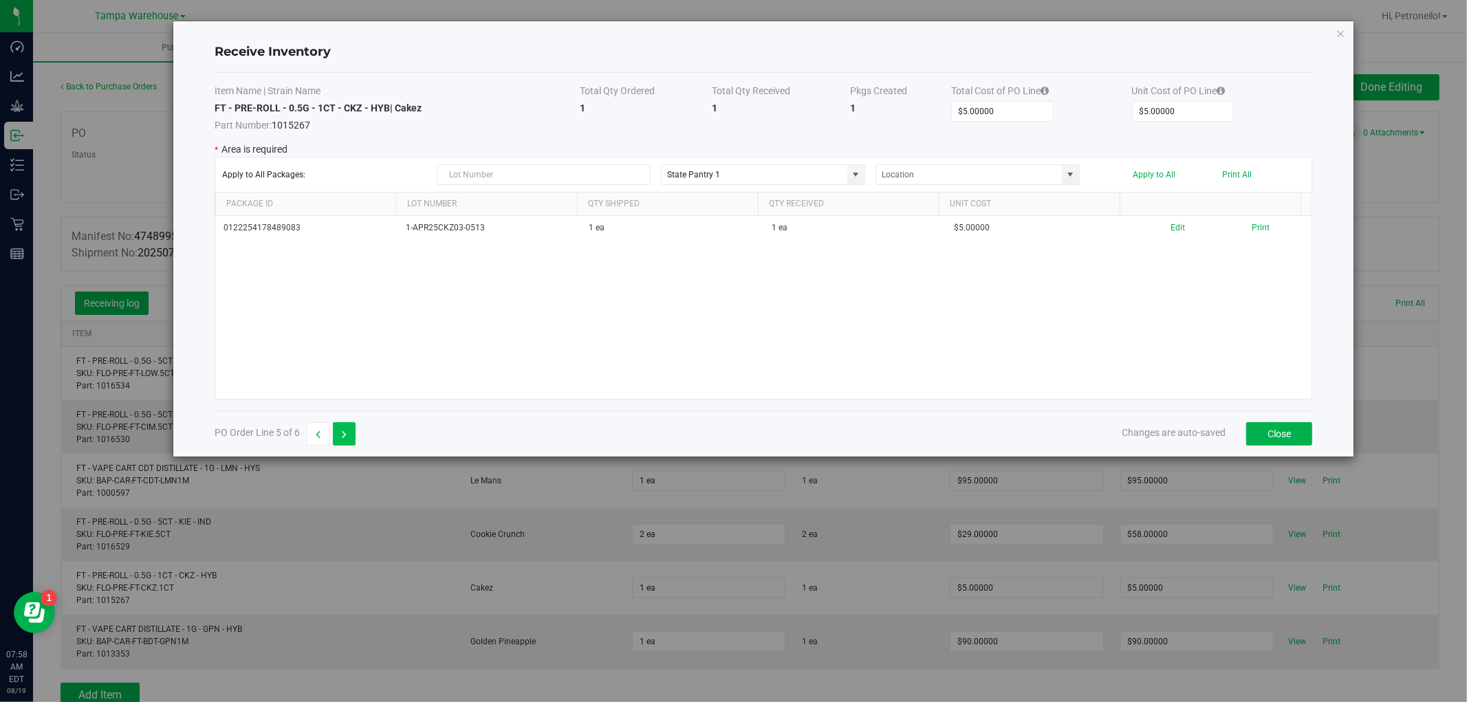
click at [348, 424] on button "button" at bounding box center [344, 433] width 23 height 23
type input "$90.00000"
click at [310, 431] on button "button" at bounding box center [318, 433] width 23 height 23
type input "$5.00000"
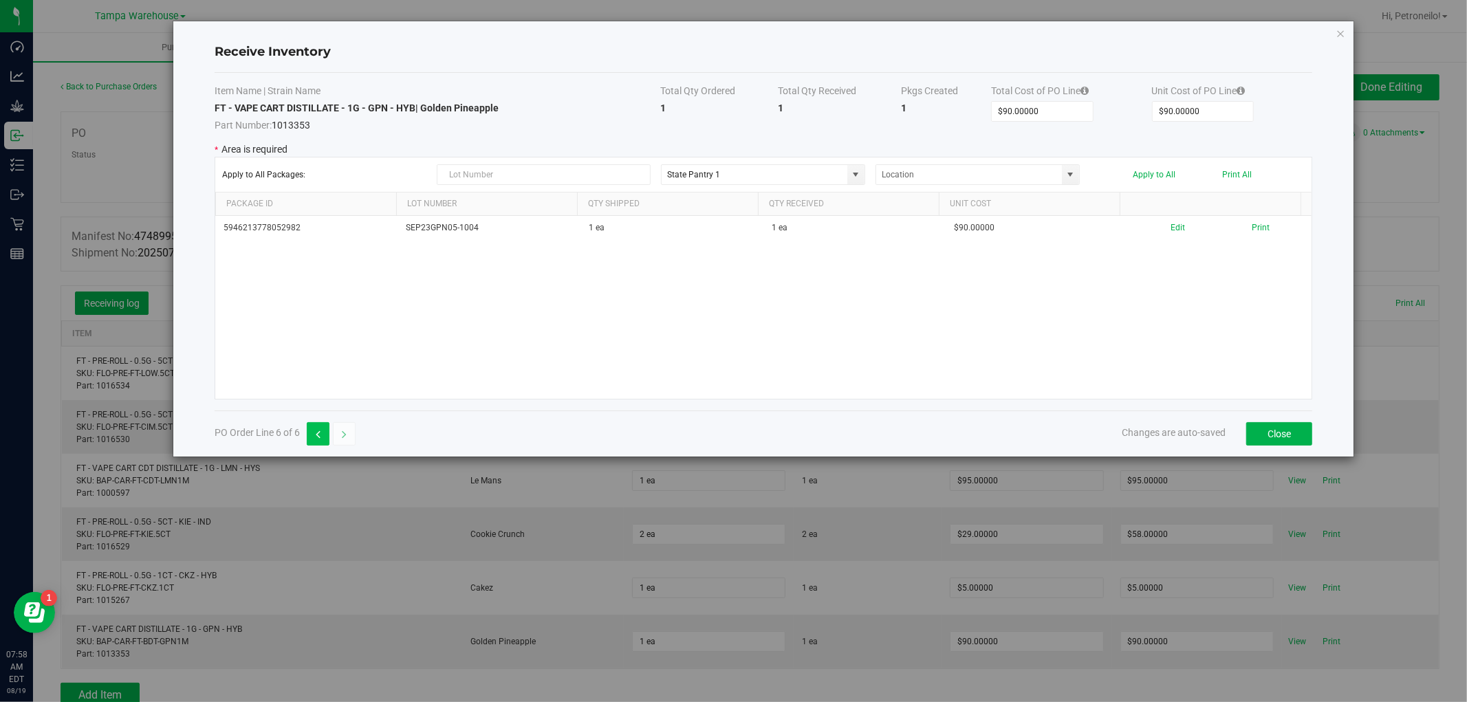
type input "$5.00000"
click at [310, 431] on button "button" at bounding box center [318, 433] width 23 height 23
type input "$58.00000"
type input "$29.00000"
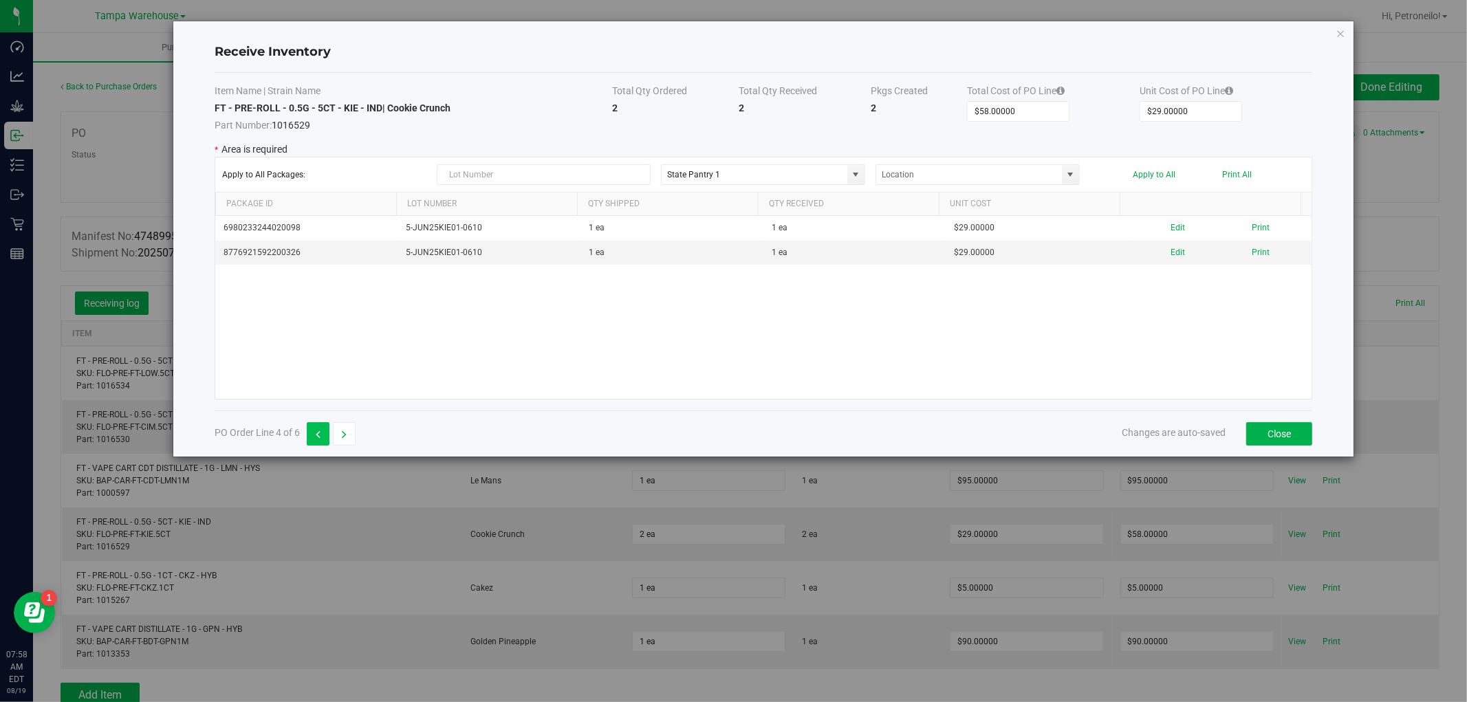
click at [310, 431] on button "button" at bounding box center [318, 433] width 23 height 23
type input "$95.00000"
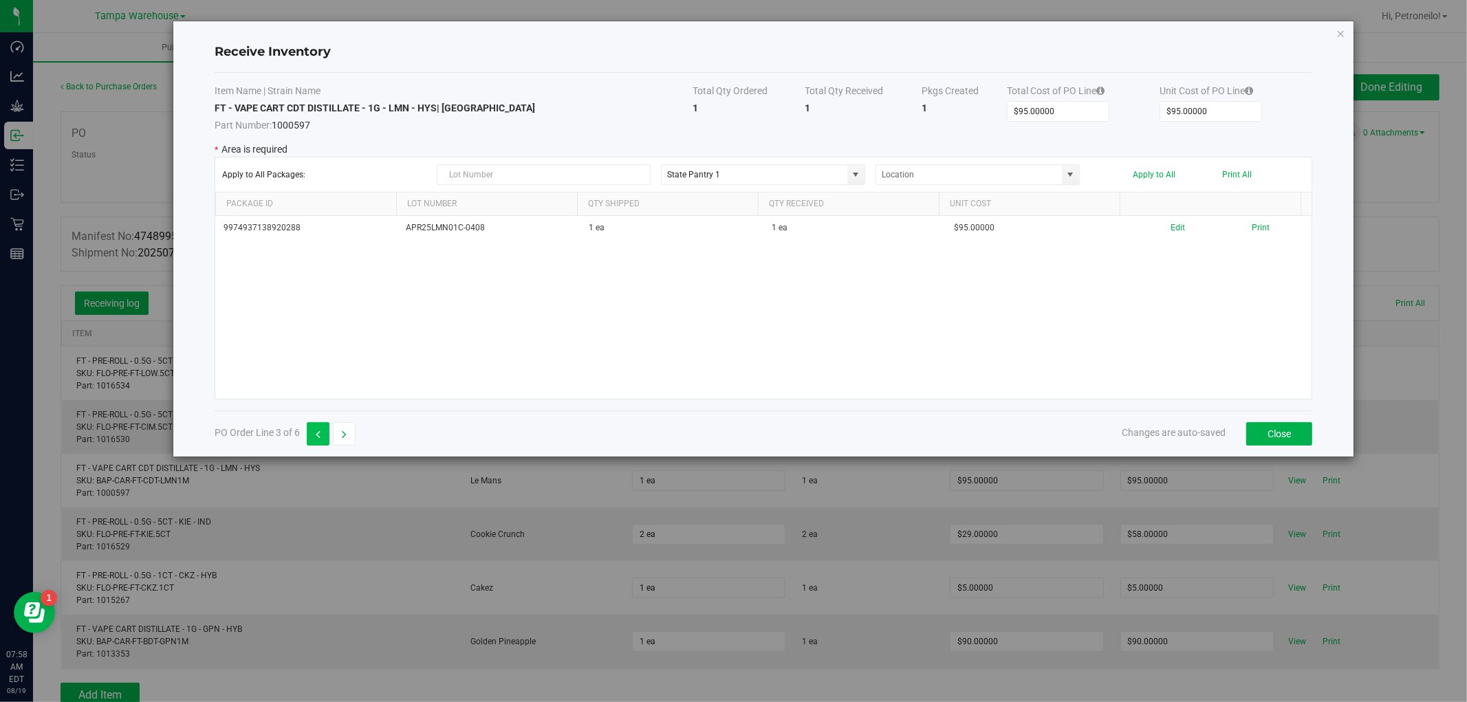
click at [310, 431] on button "button" at bounding box center [318, 433] width 23 height 23
type input "$58.00000"
type input "$29.00000"
click at [310, 431] on button "button" at bounding box center [318, 433] width 23 height 23
click at [1266, 435] on button "Close" at bounding box center [1279, 433] width 66 height 23
